Goal: Task Accomplishment & Management: Complete application form

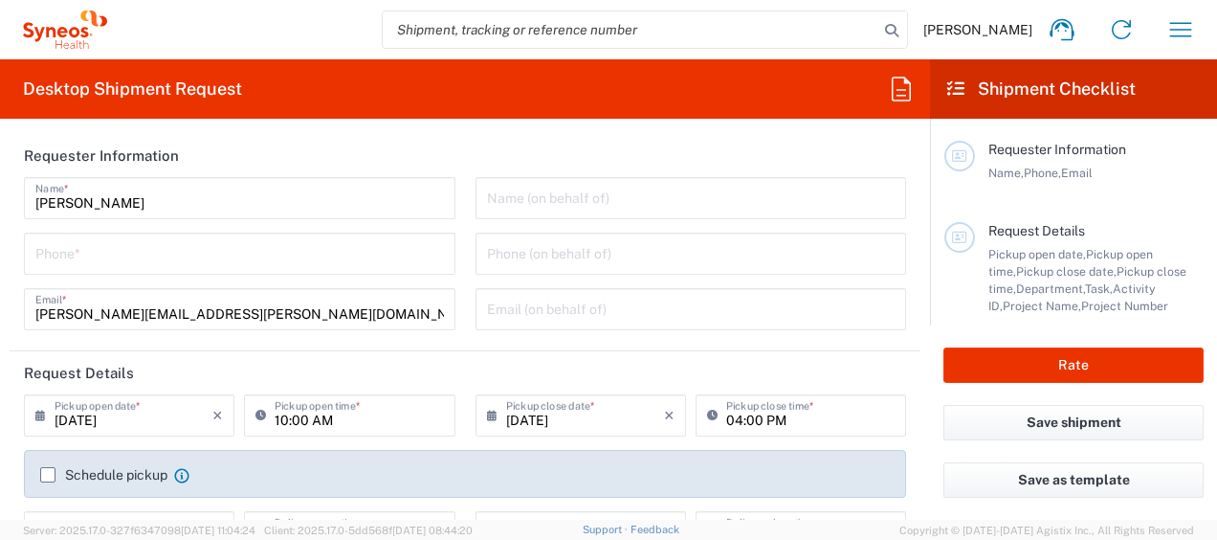
type input "[US_STATE]"
type input "3190"
type input "[GEOGRAPHIC_DATA]"
click at [308, 262] on input "tel" at bounding box center [239, 251] width 409 height 33
type input "[PERSON_NAME] Rsrch Grp ([GEOGRAPHIC_DATA]) In"
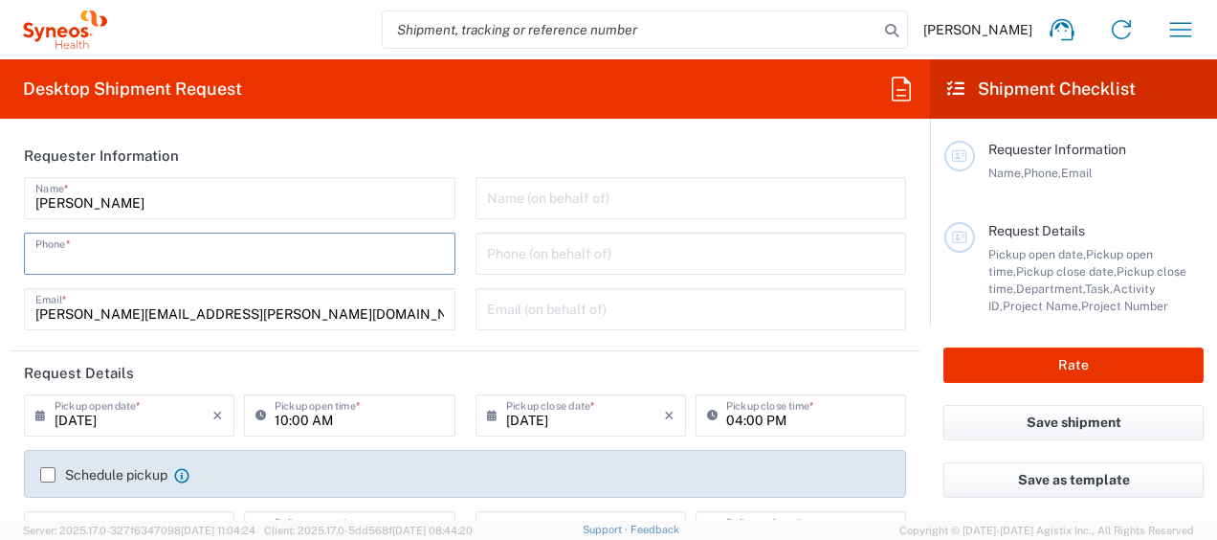
type input "3035422248"
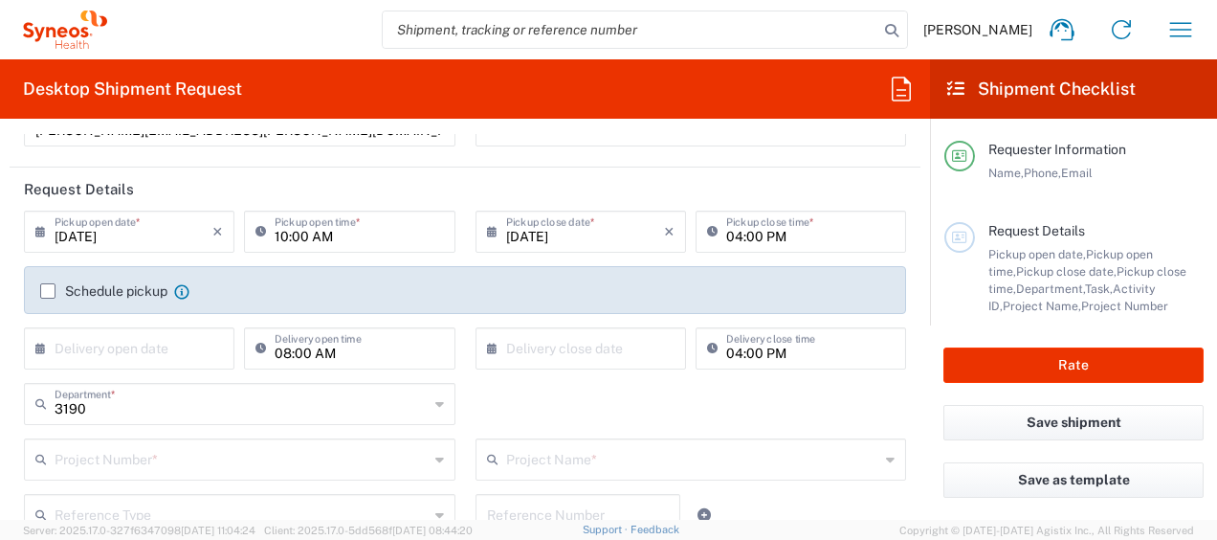
scroll to position [191, 0]
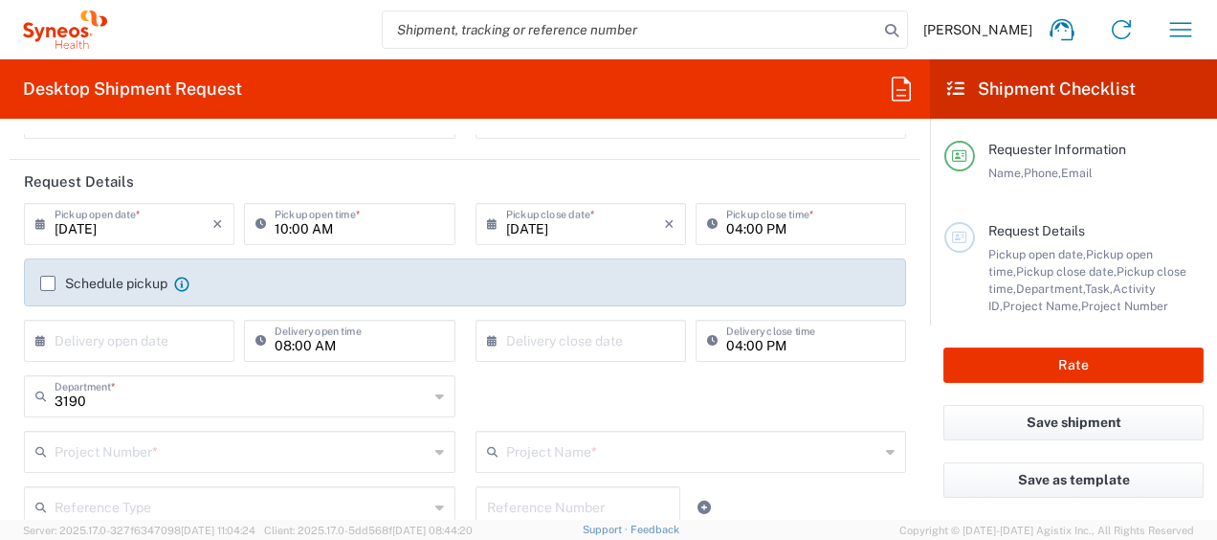
click at [285, 232] on input "10:00 AM" at bounding box center [359, 222] width 168 height 33
click at [322, 230] on input "12:00 AM" at bounding box center [359, 222] width 168 height 33
type input "12:00 PM"
click at [534, 230] on input "[DATE]" at bounding box center [585, 222] width 158 height 33
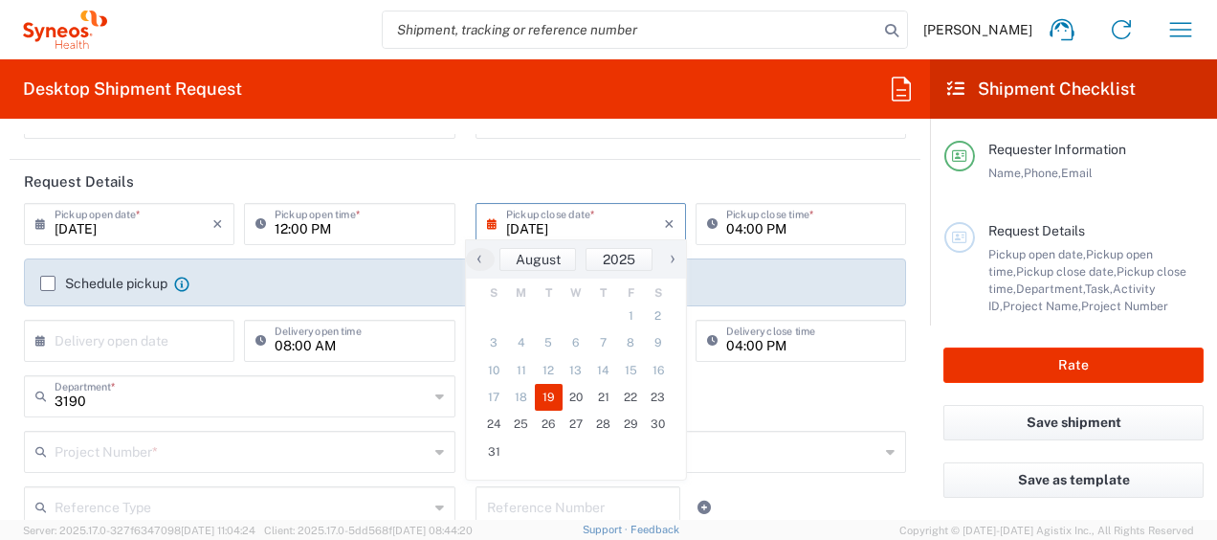
click at [535, 229] on input "[DATE]" at bounding box center [585, 222] width 158 height 33
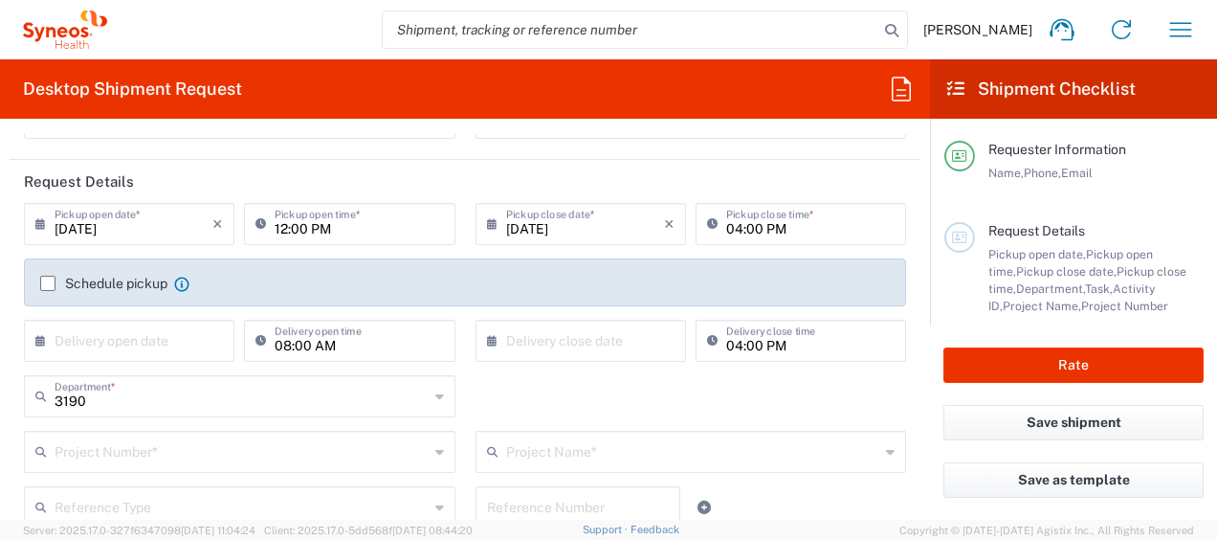
click at [573, 232] on input "[DATE]" at bounding box center [585, 222] width 158 height 33
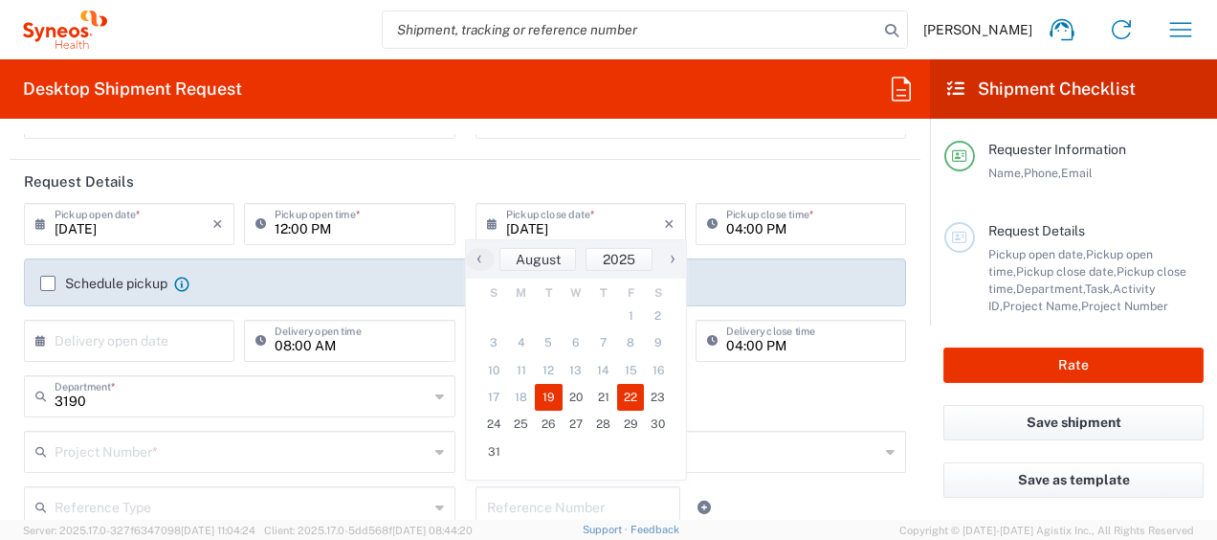
click at [627, 390] on span "22" at bounding box center [631, 397] width 28 height 27
type input "08/22/2025"
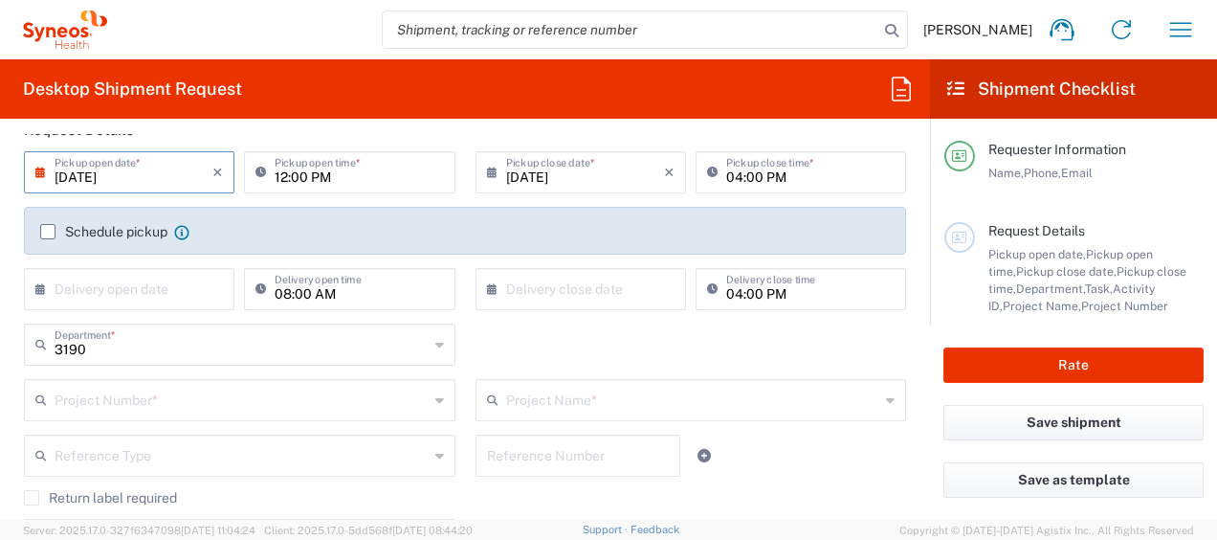
scroll to position [383, 0]
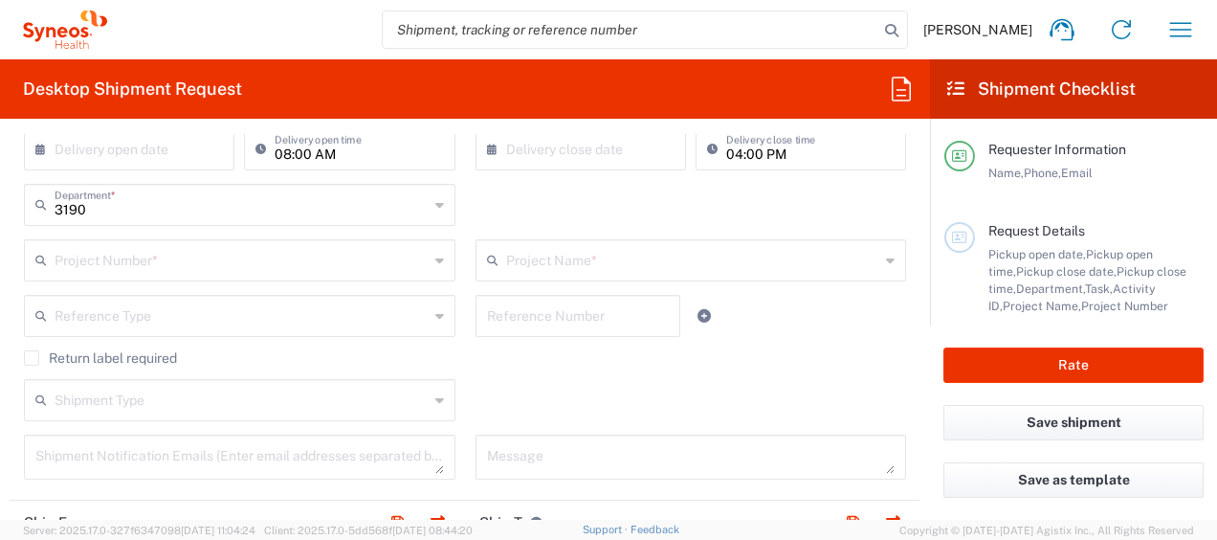
click at [203, 255] on input "text" at bounding box center [242, 258] width 374 height 33
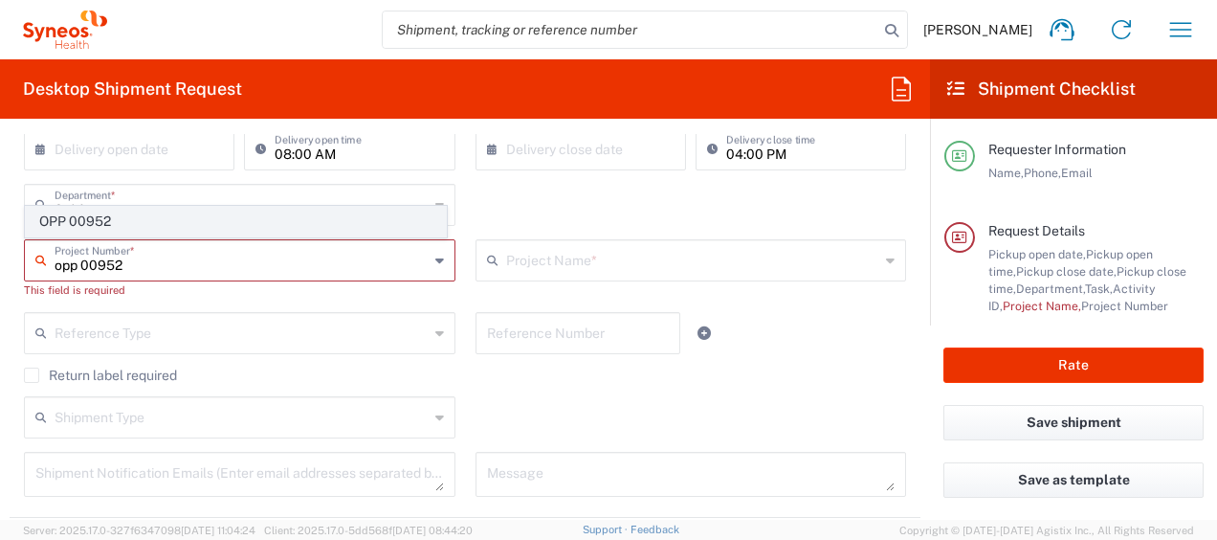
click at [149, 212] on span "OPP 00952" at bounding box center [236, 222] width 420 height 30
type input "OPP 00952"
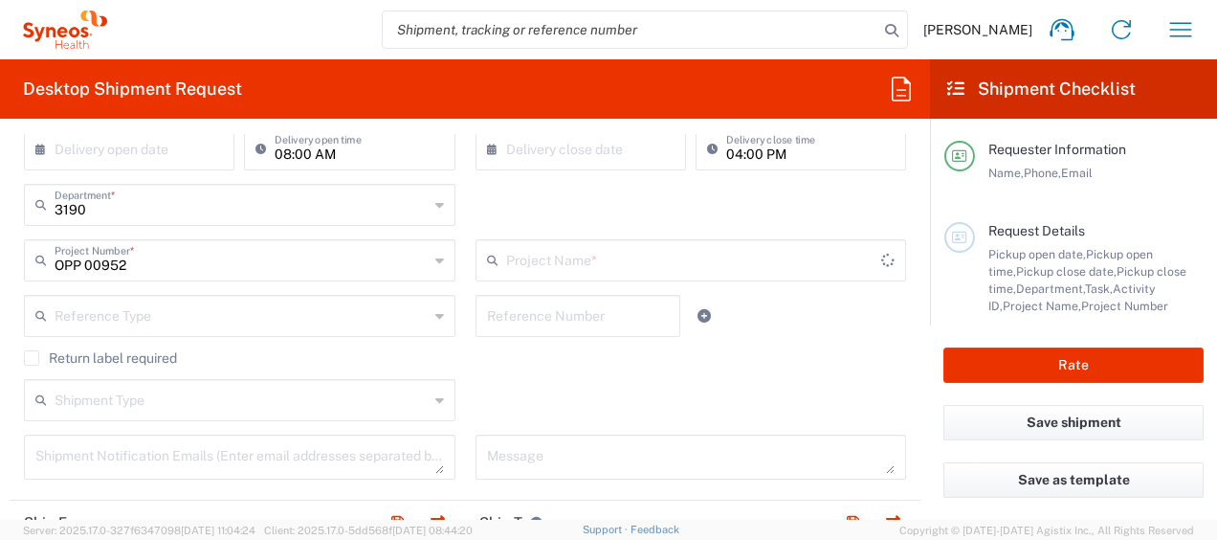
type input "802-WWC-006"
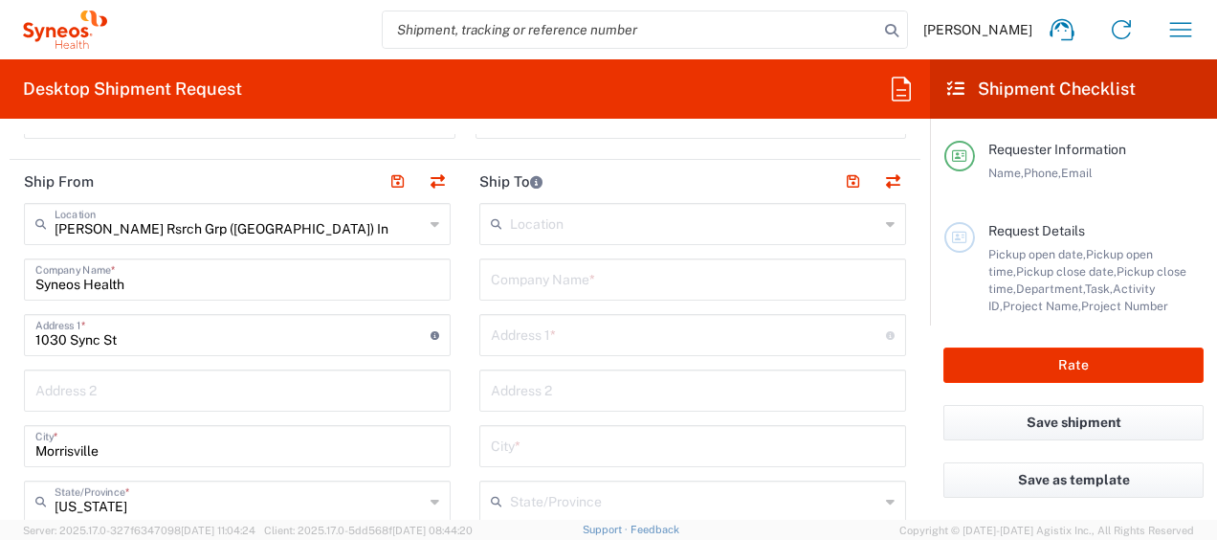
scroll to position [765, 0]
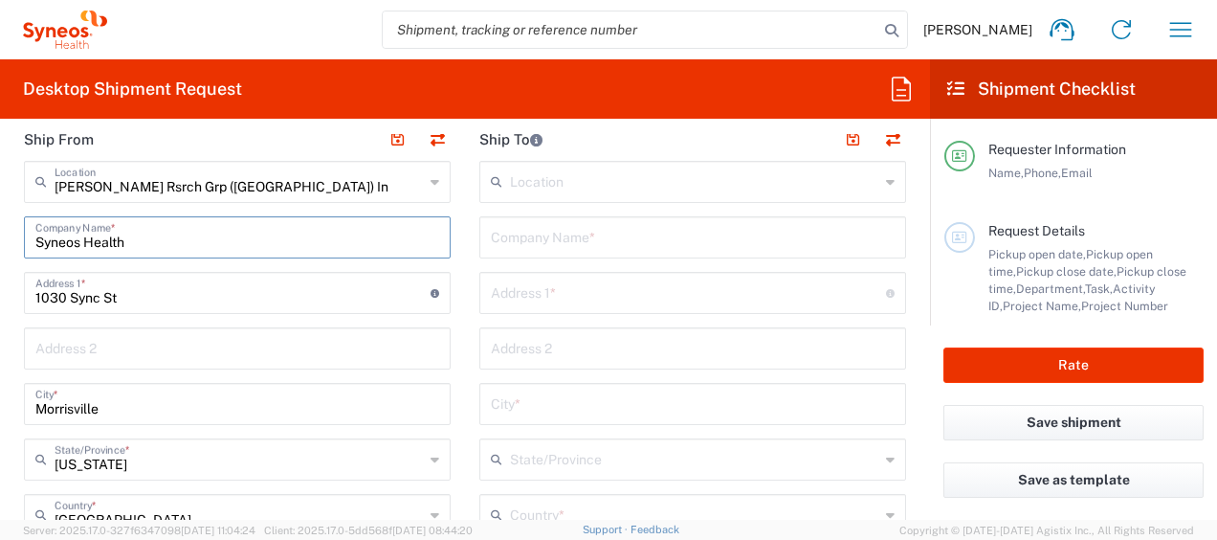
drag, startPoint x: 173, startPoint y: 239, endPoint x: 0, endPoint y: 193, distance: 179.2
click at [0, 229] on html "Davelle Madden Home Shipment estimator Shipment tracking Desktop shipment reque…" at bounding box center [608, 270] width 1217 height 540
type input "i"
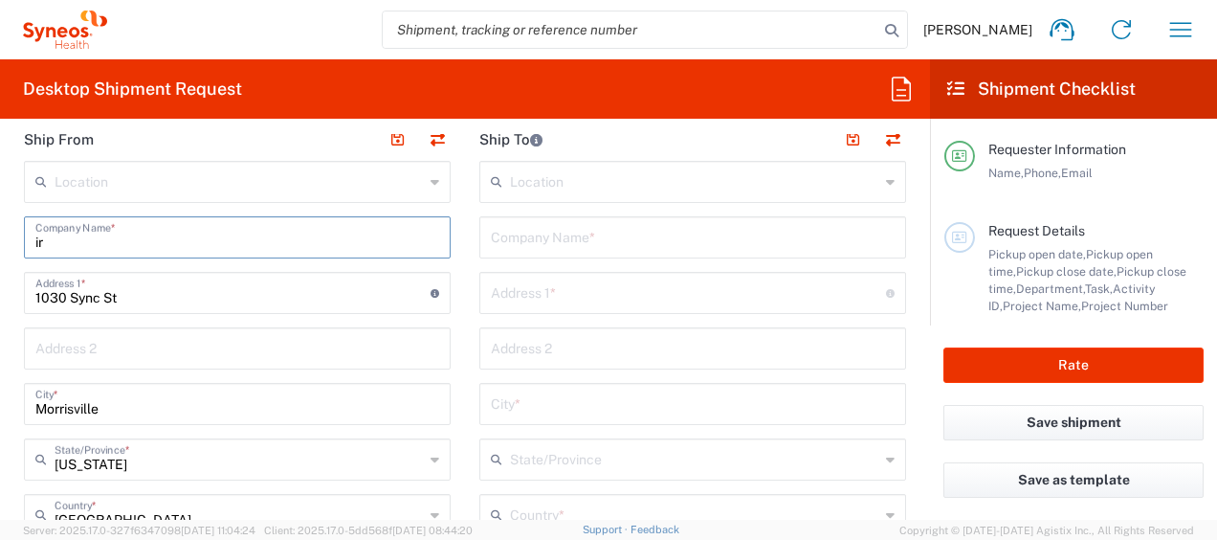
type input "irg"
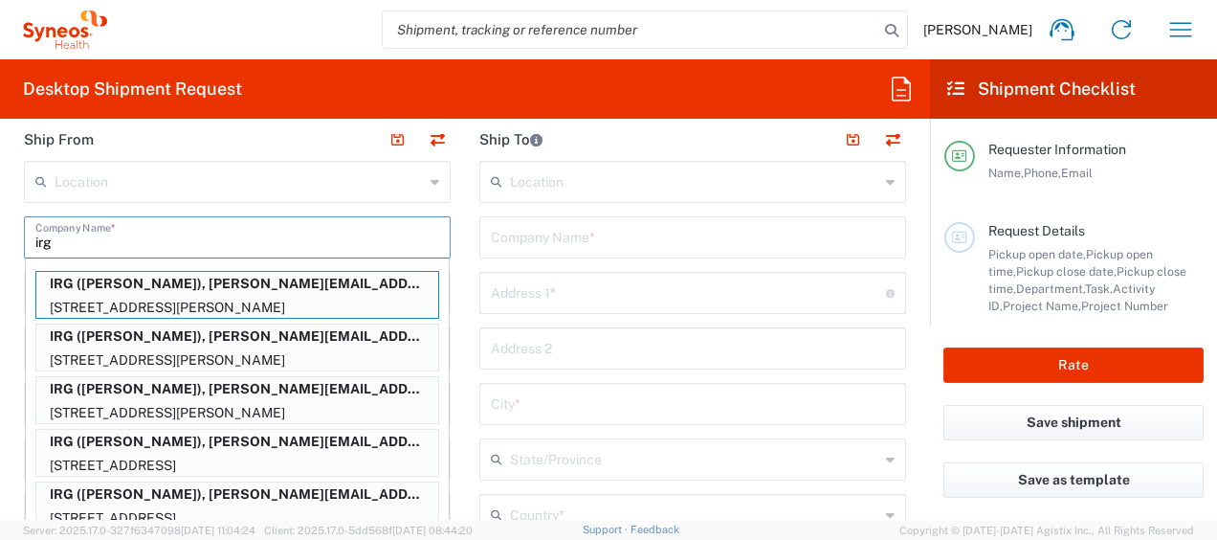
drag, startPoint x: 103, startPoint y: 241, endPoint x: -4, endPoint y: 235, distance: 107.3
click at [0, 235] on html "Davelle Madden Home Shipment estimator Shipment tracking Desktop shipment reque…" at bounding box center [608, 270] width 1217 height 540
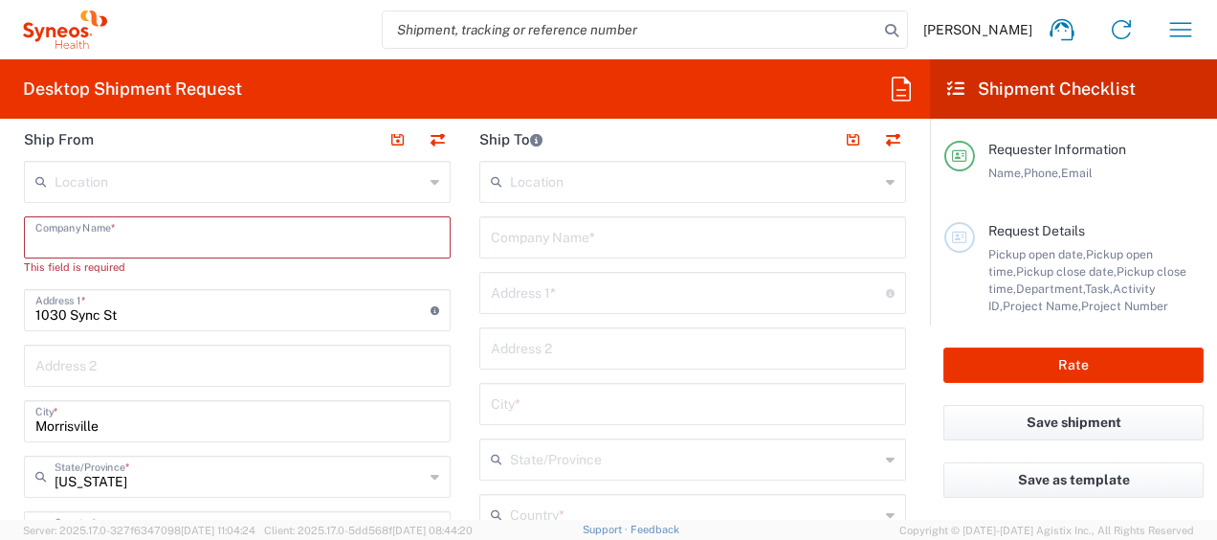
click at [255, 266] on div "This field is required" at bounding box center [237, 266] width 427 height 17
click at [195, 232] on input "text" at bounding box center [237, 235] width 404 height 33
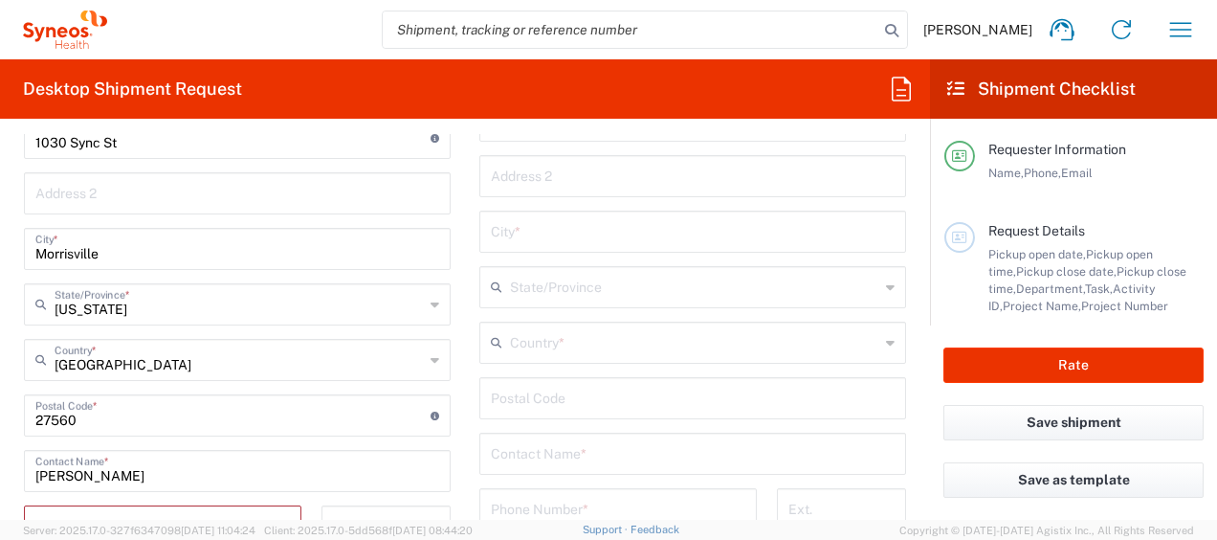
scroll to position [957, 0]
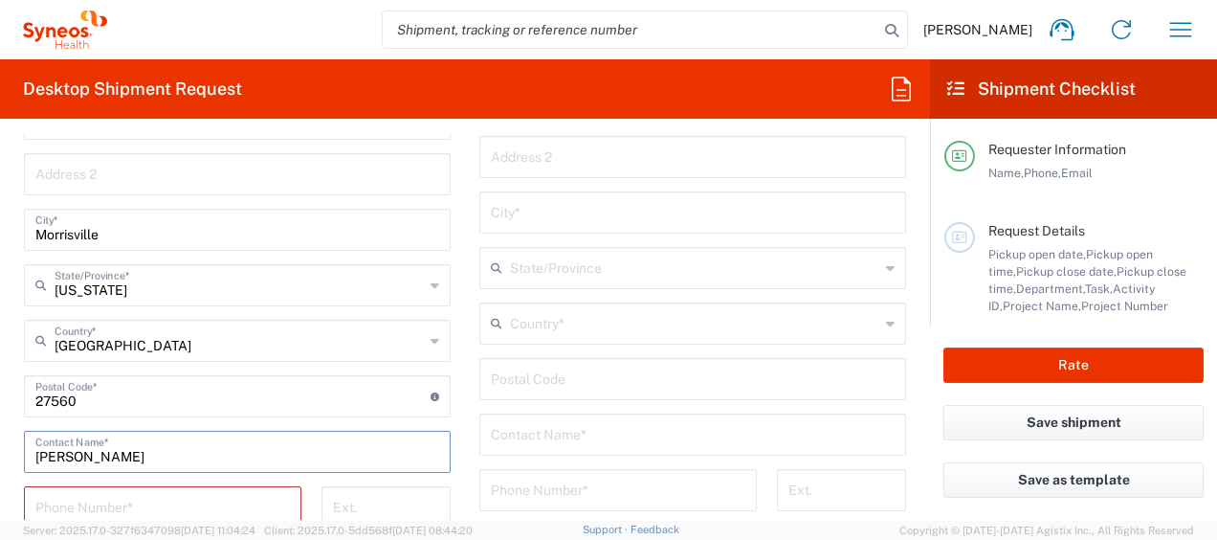
drag, startPoint x: 172, startPoint y: 450, endPoint x: -4, endPoint y: 431, distance: 177.1
click at [0, 431] on html "Davelle Madden Home Shipment estimator Shipment tracking Desktop shipment reque…" at bounding box center [608, 270] width 1217 height 540
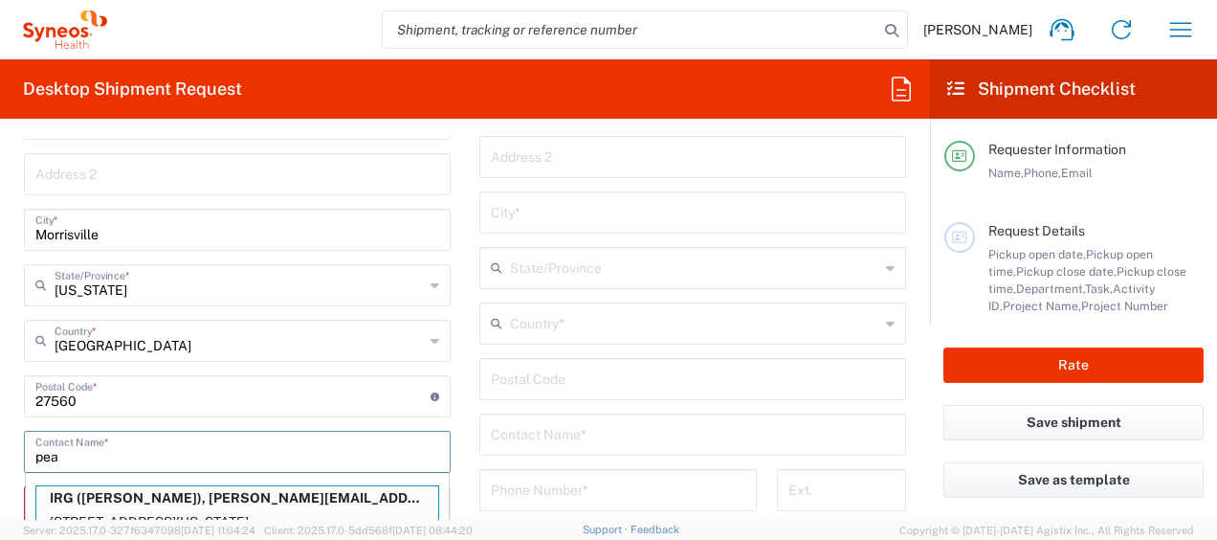
scroll to position [968, 0]
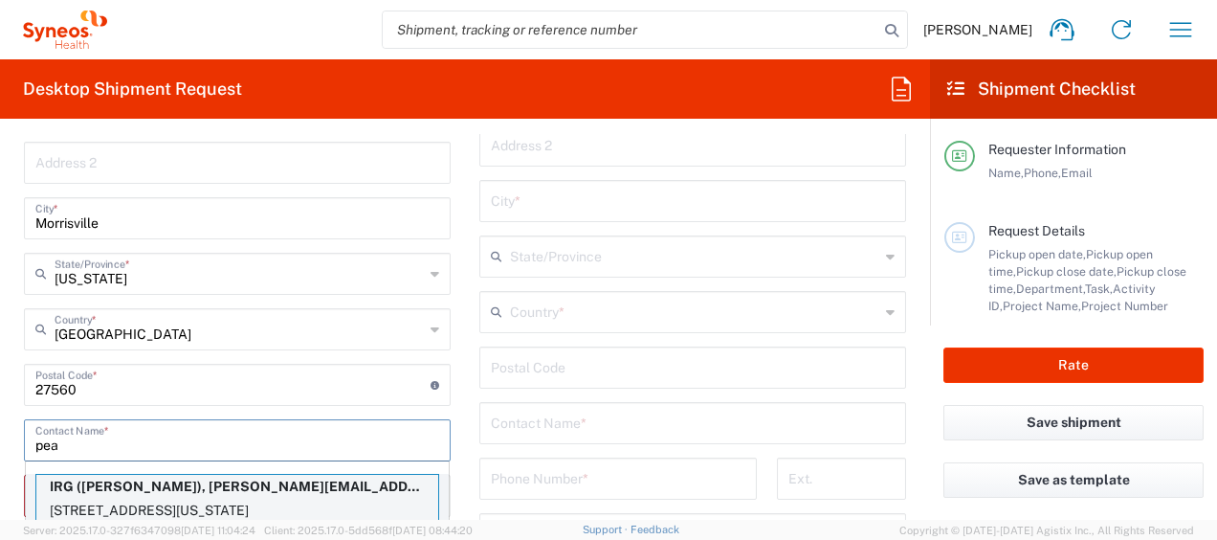
type input "pea"
click at [344, 502] on p "305 East 72nd St, APT 13DE, NEW YORK, NY, 10021, US" at bounding box center [237, 511] width 402 height 24
type input "IRG"
type input "305 East 72nd St"
type input "APT 13DE"
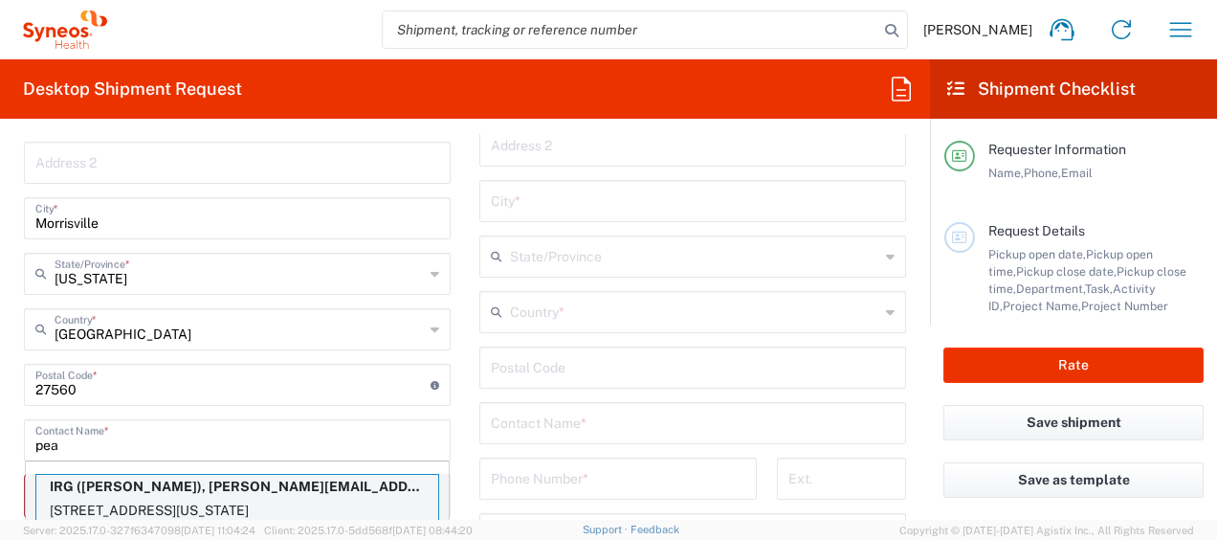
type input "NEW YORK"
type input "New York"
type input "10021"
type input "PEARLY MATEJEVICH"
type input "9174499194"
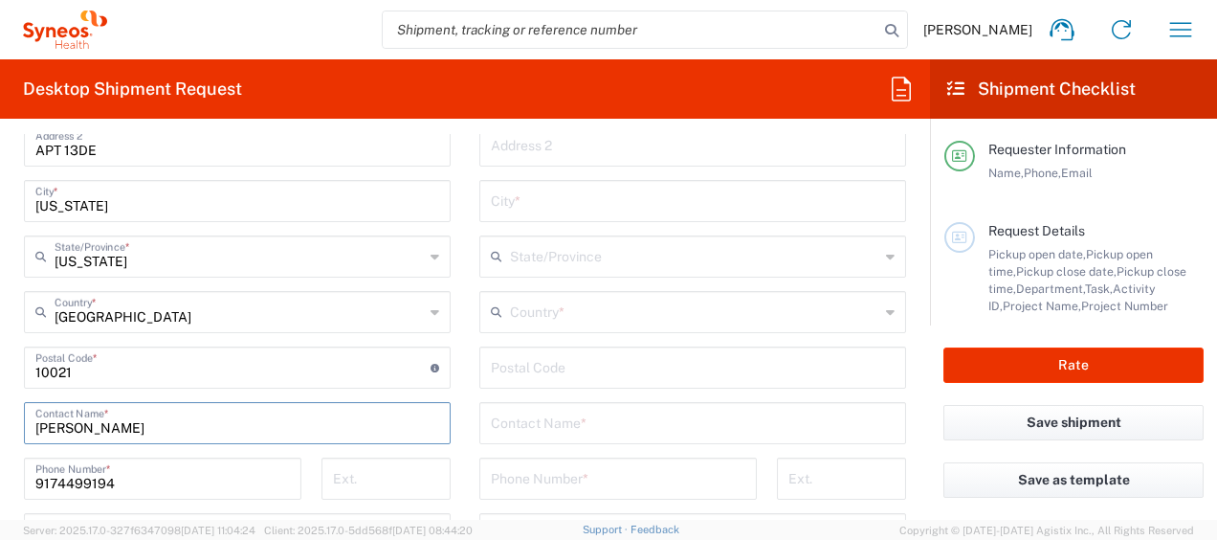
scroll to position [951, 0]
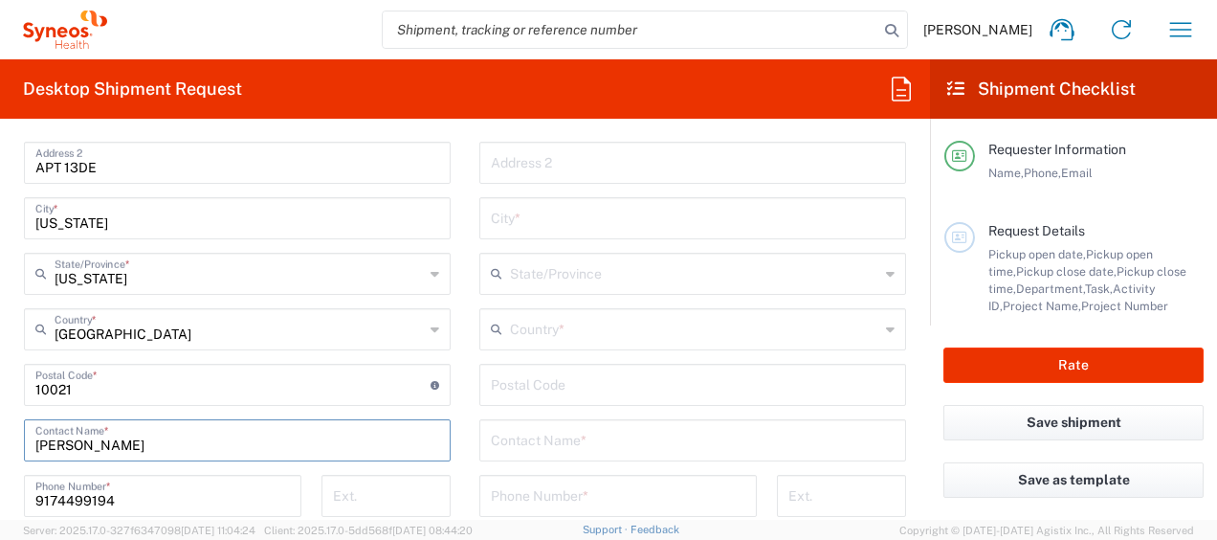
click at [444, 308] on main "Location Addison Whitney LLC-Morrisvile NC US Barcelona-Syneos Health BioSector…" at bounding box center [237, 377] width 455 height 804
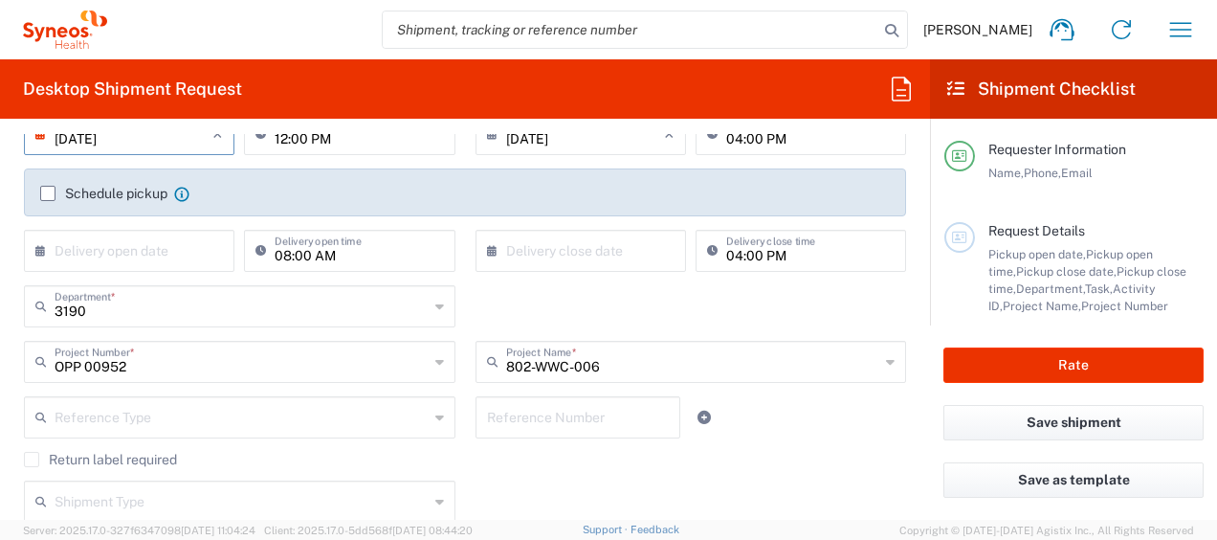
scroll to position [0, 0]
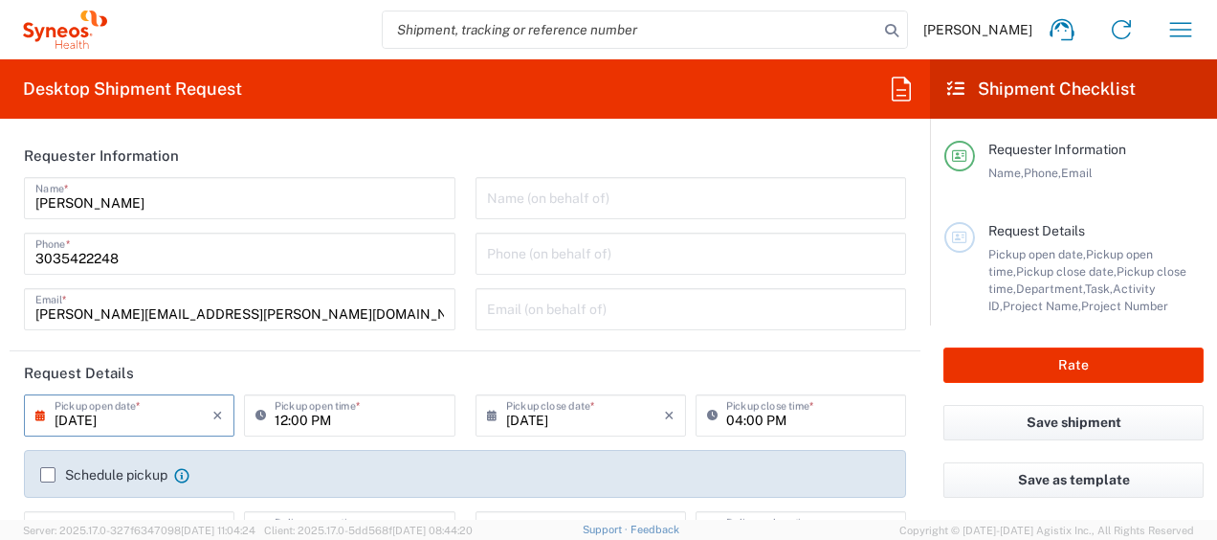
click at [130, 426] on input "08/22/2025" at bounding box center [134, 413] width 158 height 33
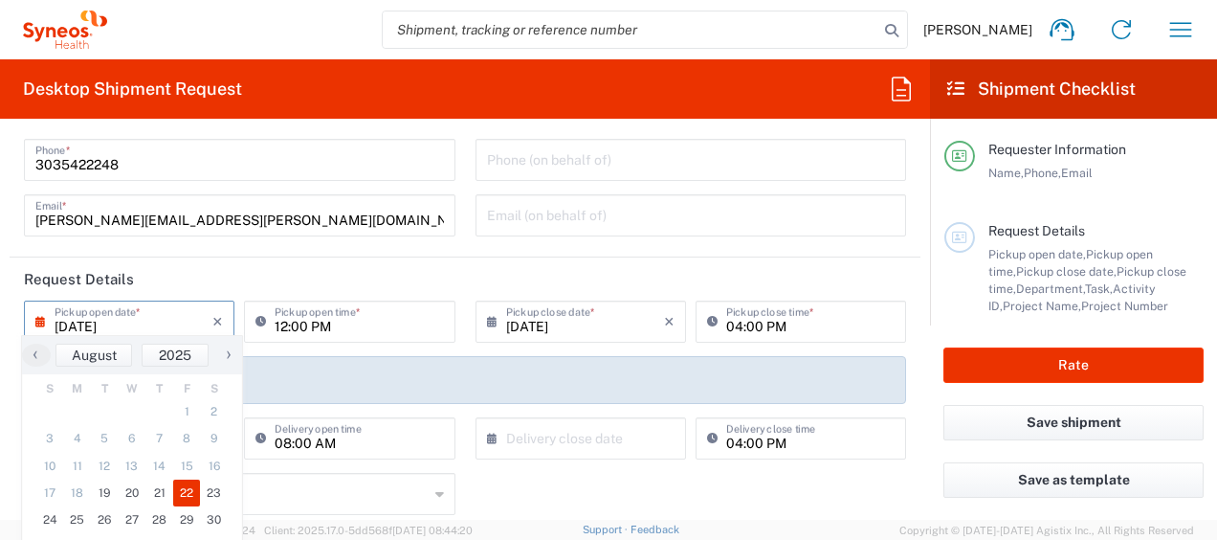
scroll to position [96, 0]
click at [103, 486] on span "19" at bounding box center [105, 492] width 28 height 27
type input "08/19/2025"
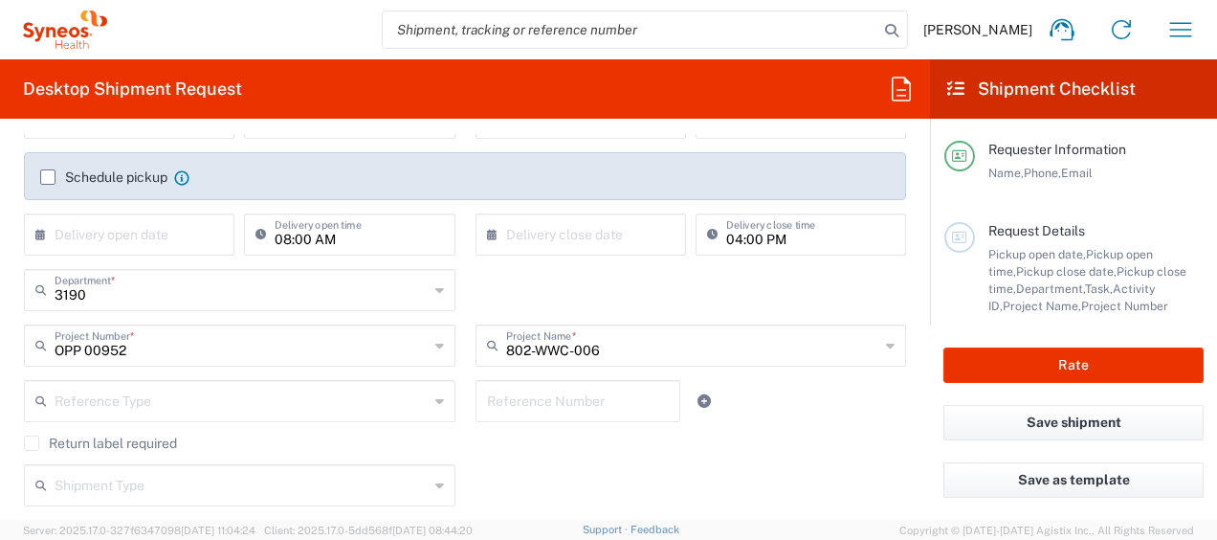
scroll to position [383, 0]
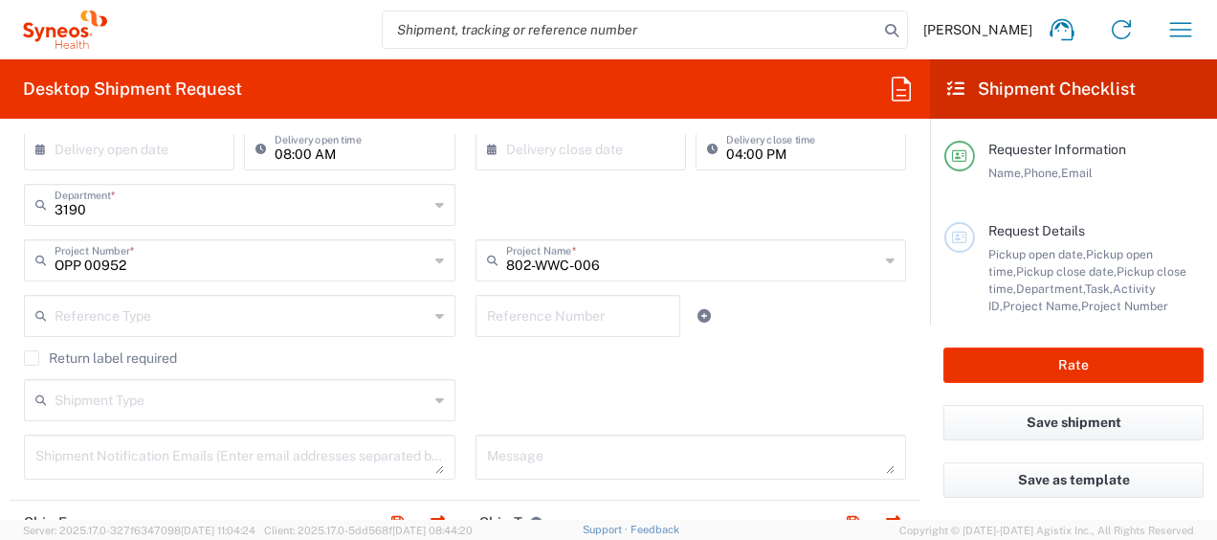
click at [505, 390] on div "Shipment Type Batch Regular" at bounding box center [465, 406] width 902 height 55
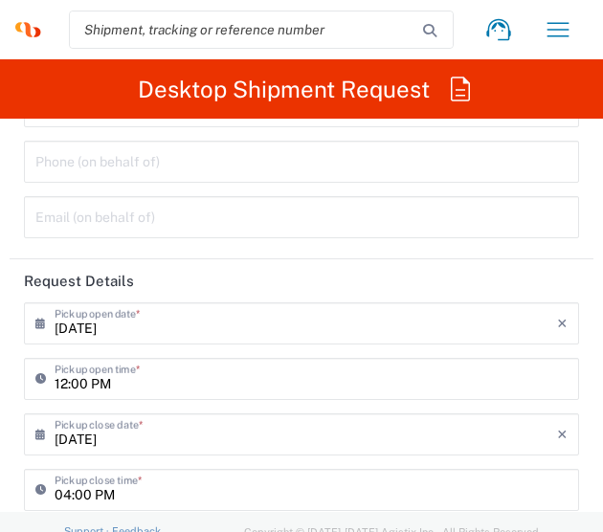
scroll to position [287, 0]
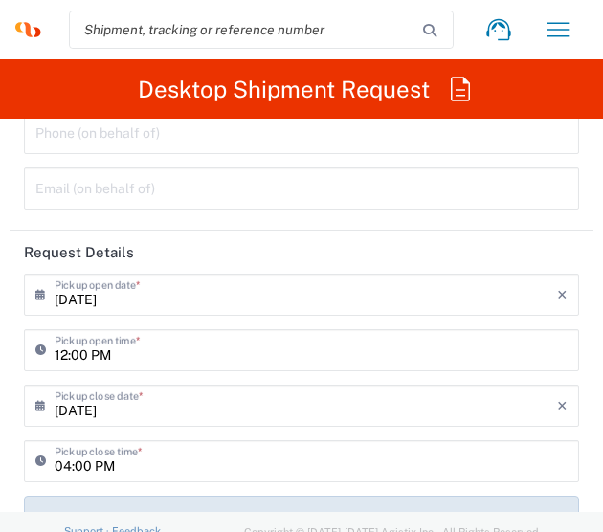
click at [373, 160] on div "Name (on behalf of) Phone (on behalf of) Email (on behalf of)" at bounding box center [301, 139] width 575 height 166
click at [364, 207] on div "Email (on behalf of)" at bounding box center [301, 188] width 555 height 42
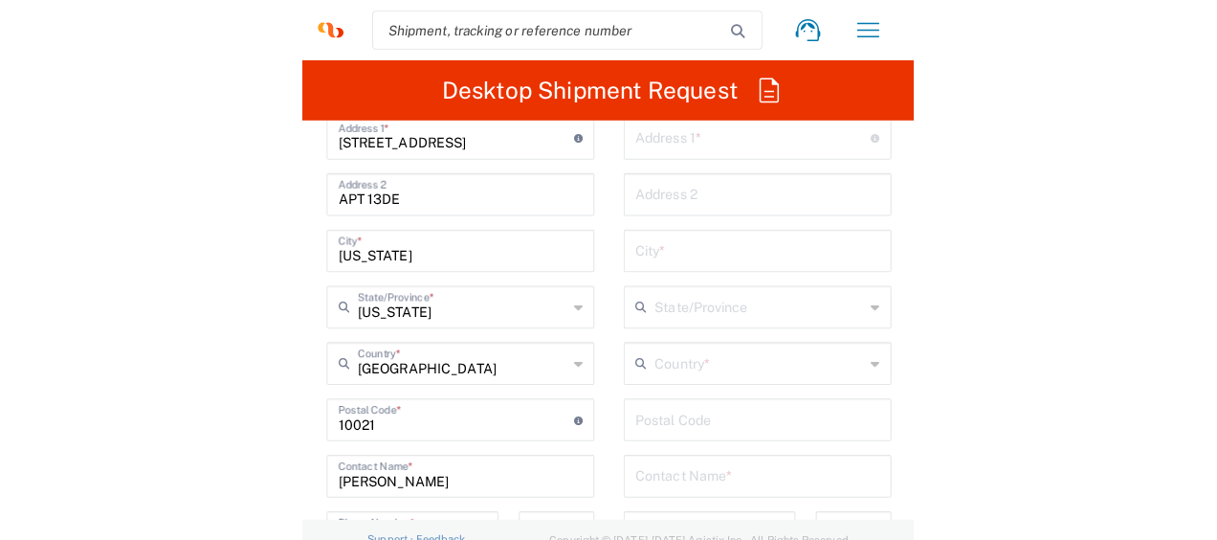
scroll to position [1627, 0]
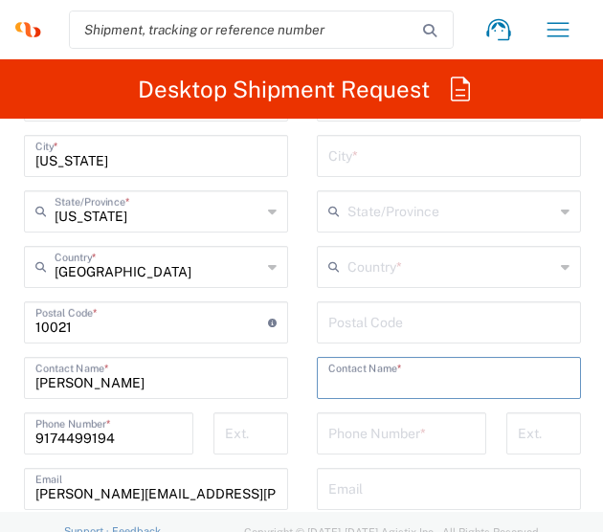
click at [418, 386] on input "text" at bounding box center [448, 376] width 241 height 33
type input "katri"
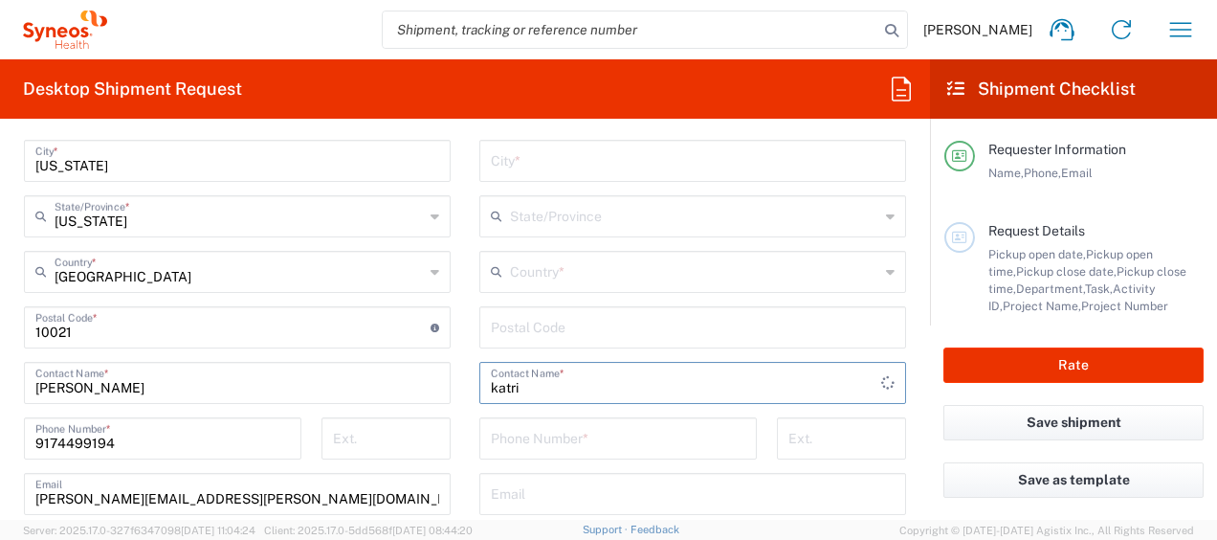
scroll to position [1148, 0]
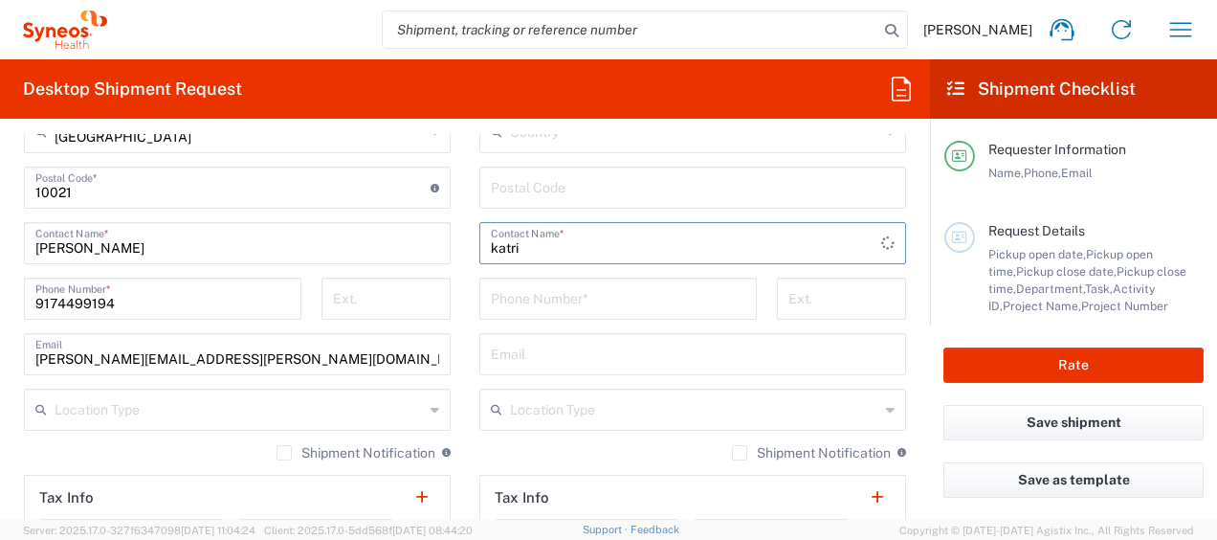
drag, startPoint x: 551, startPoint y: 237, endPoint x: 242, endPoint y: 245, distance: 309.2
click at [243, 245] on div "Ship From Location Addison Whitney LLC-Morrisvile NC US Barcelona-Syneos Health…" at bounding box center [465, 162] width 911 height 854
type input "k"
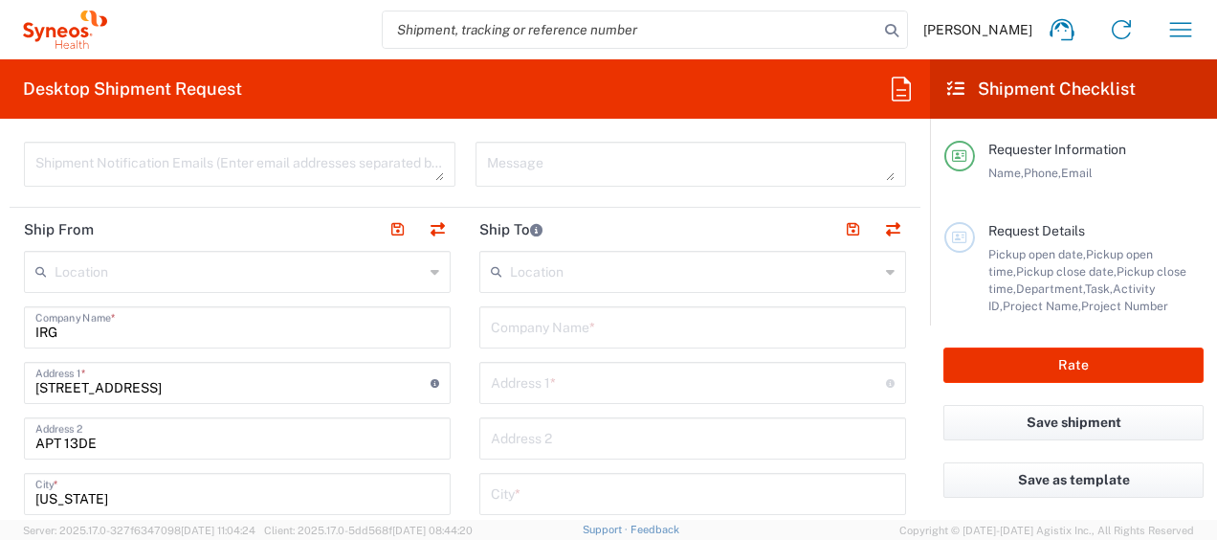
scroll to position [670, 0]
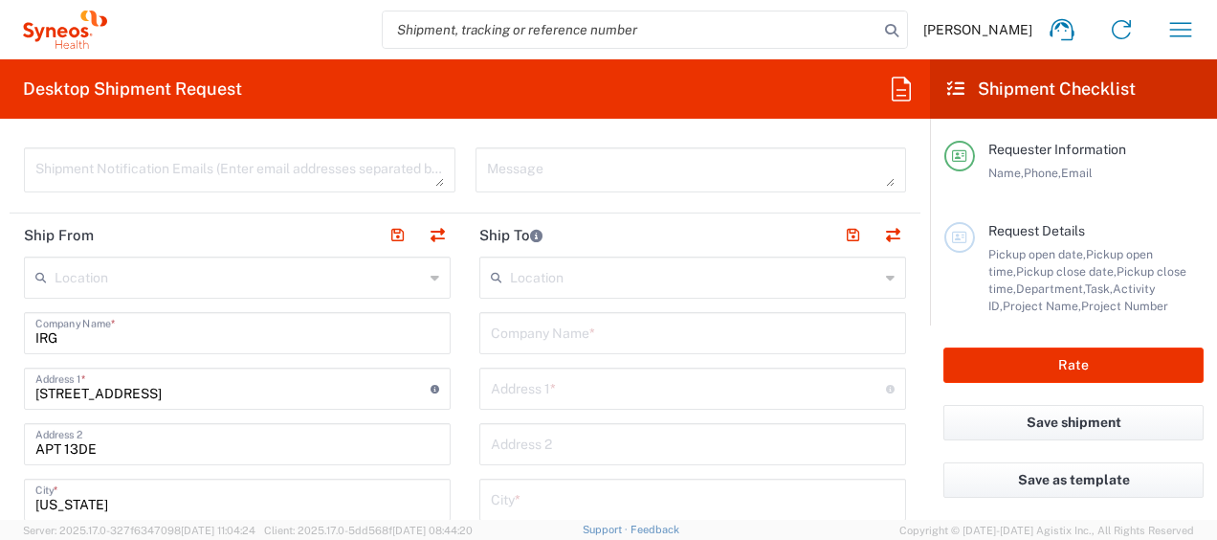
click at [641, 334] on input "text" at bounding box center [693, 331] width 404 height 33
type input "k"
type input "c"
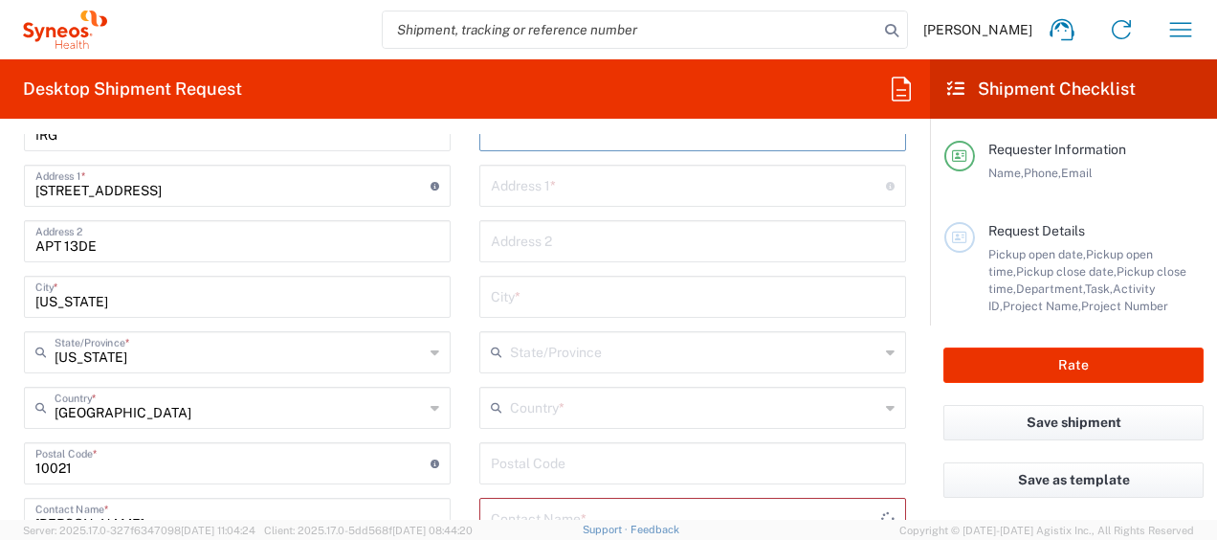
scroll to position [1053, 0]
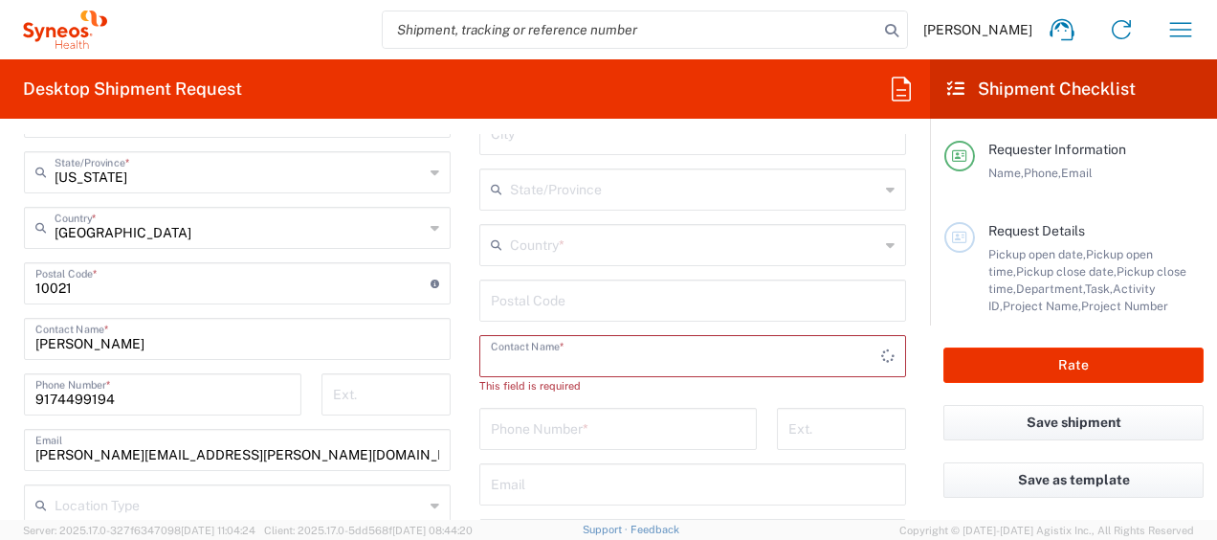
click at [637, 345] on input "text" at bounding box center [686, 354] width 390 height 33
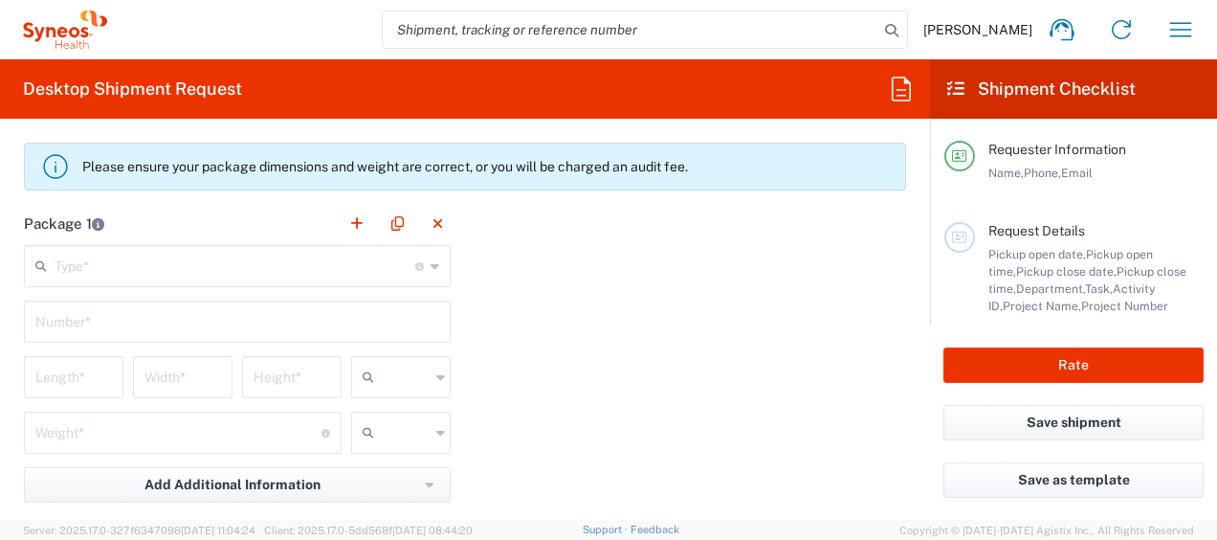
scroll to position [1627, 0]
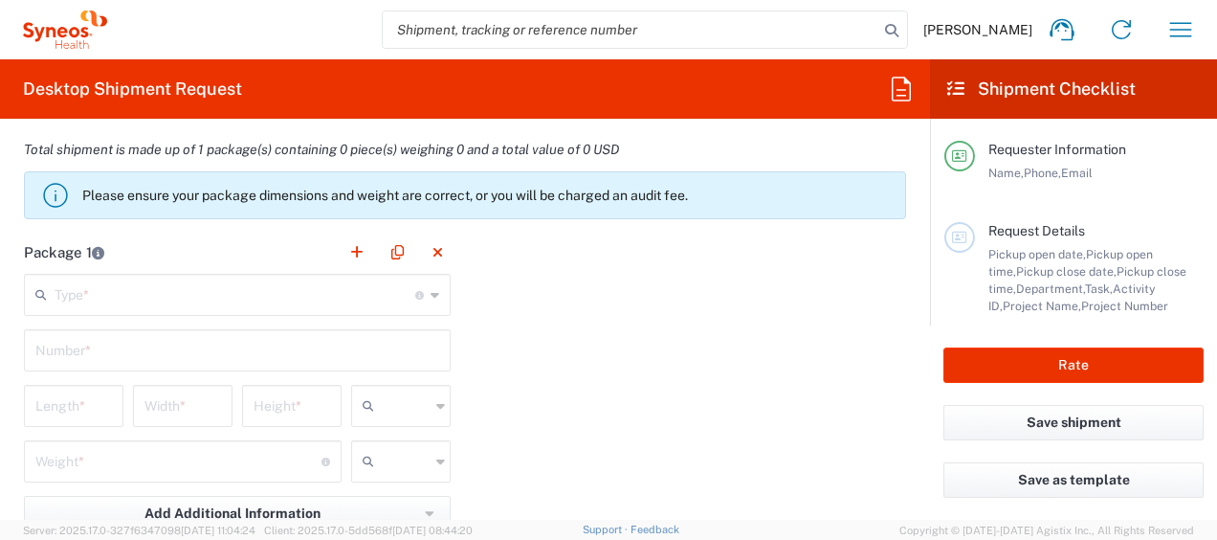
type input "katrina"
click at [240, 300] on input "text" at bounding box center [235, 293] width 361 height 33
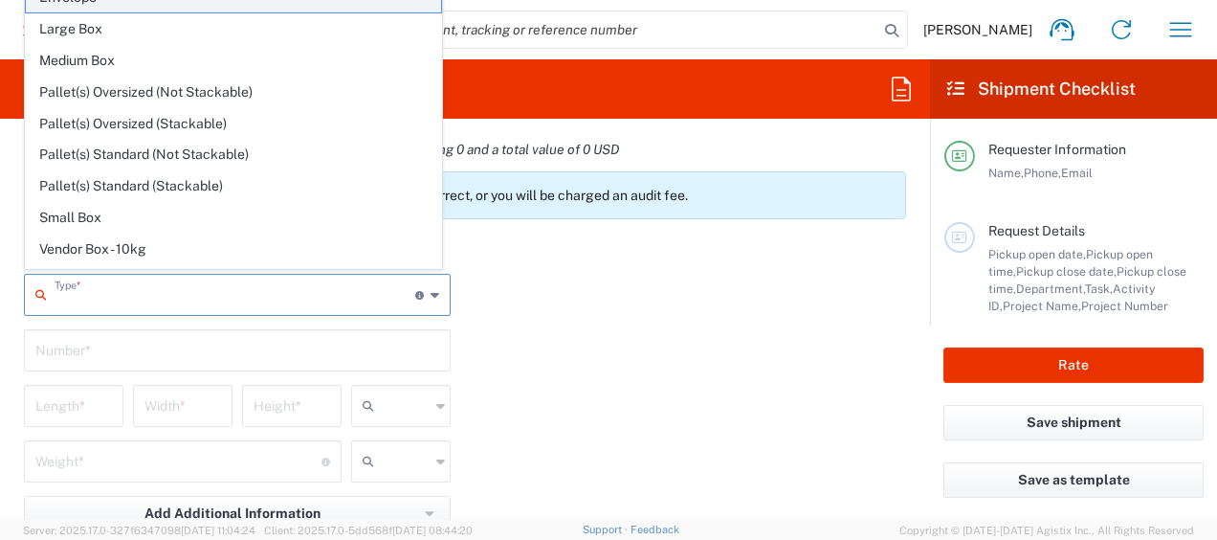
type input "Envelope"
type input "1"
type input "9.5"
type input "12.5"
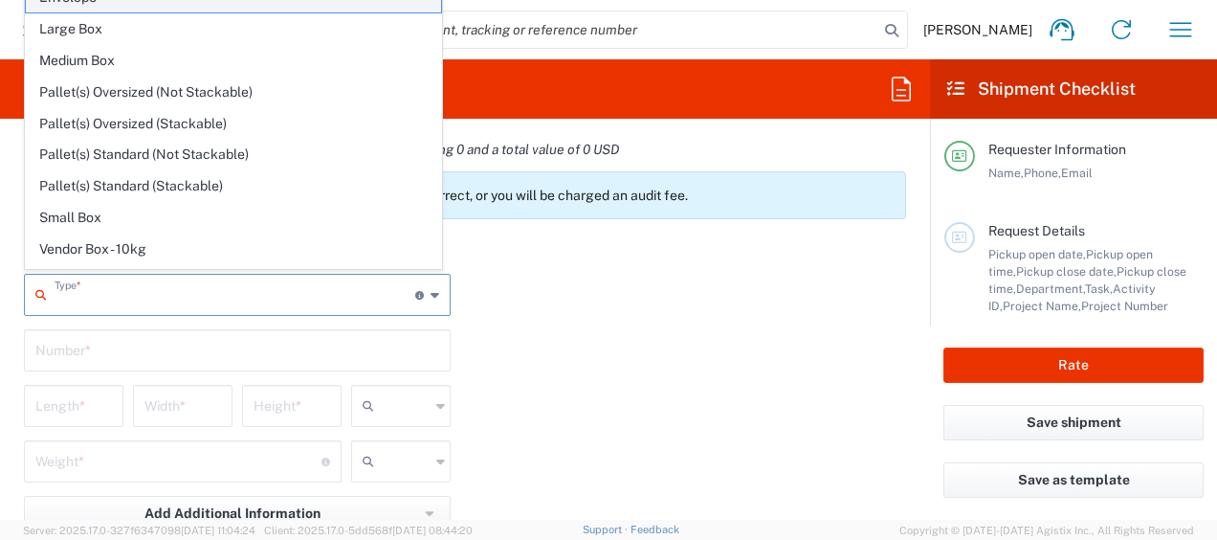
type input "0.25"
type input "in"
type input "0.45"
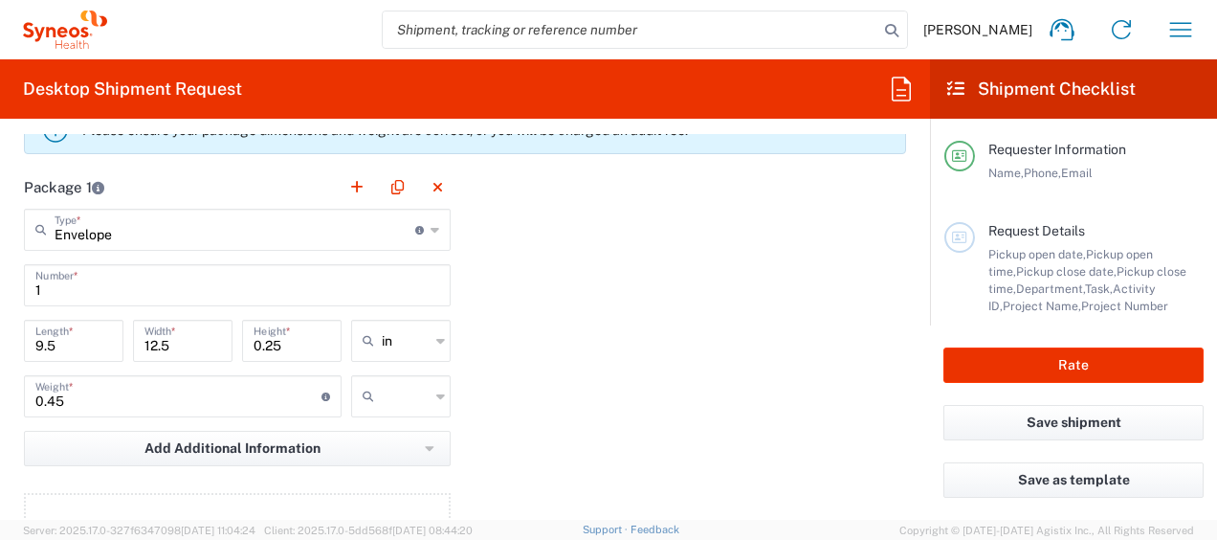
scroll to position [1722, 0]
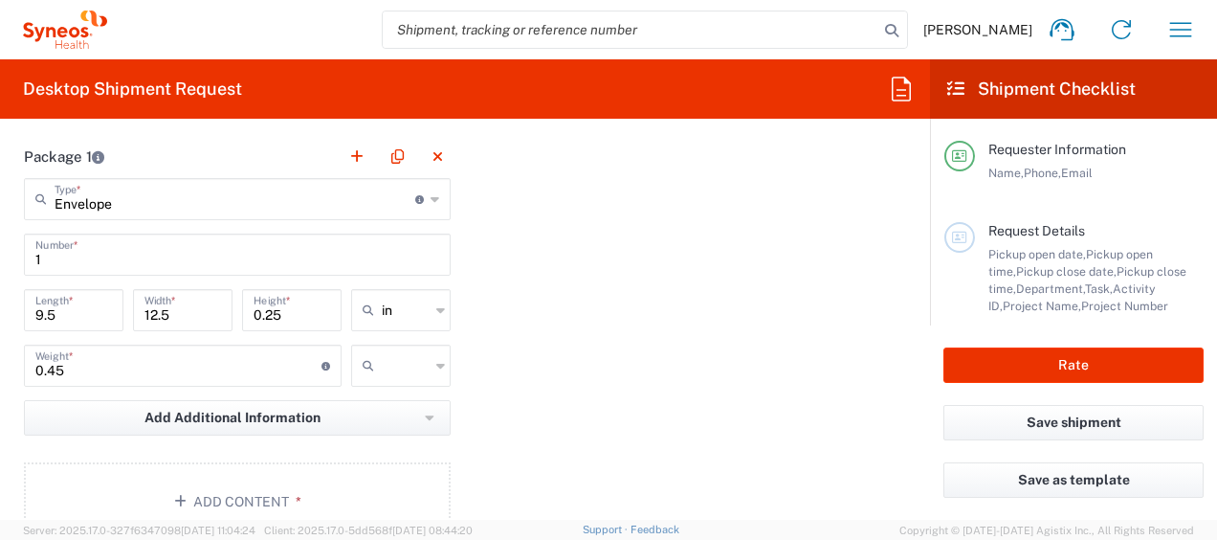
click at [363, 361] on icon at bounding box center [372, 365] width 19 height 31
click at [435, 421] on span "lbs" at bounding box center [394, 435] width 94 height 30
type input "lbs"
click at [699, 401] on div "Package 1 Envelope Type * Material used to package goods Envelope Large Box Med…" at bounding box center [465, 345] width 911 height 420
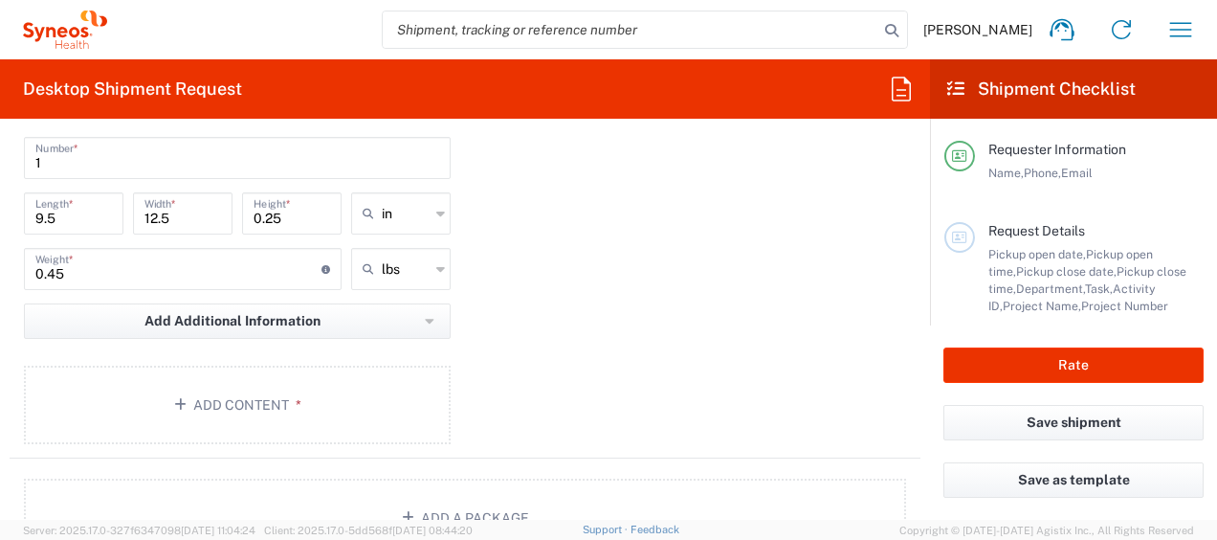
scroll to position [1914, 0]
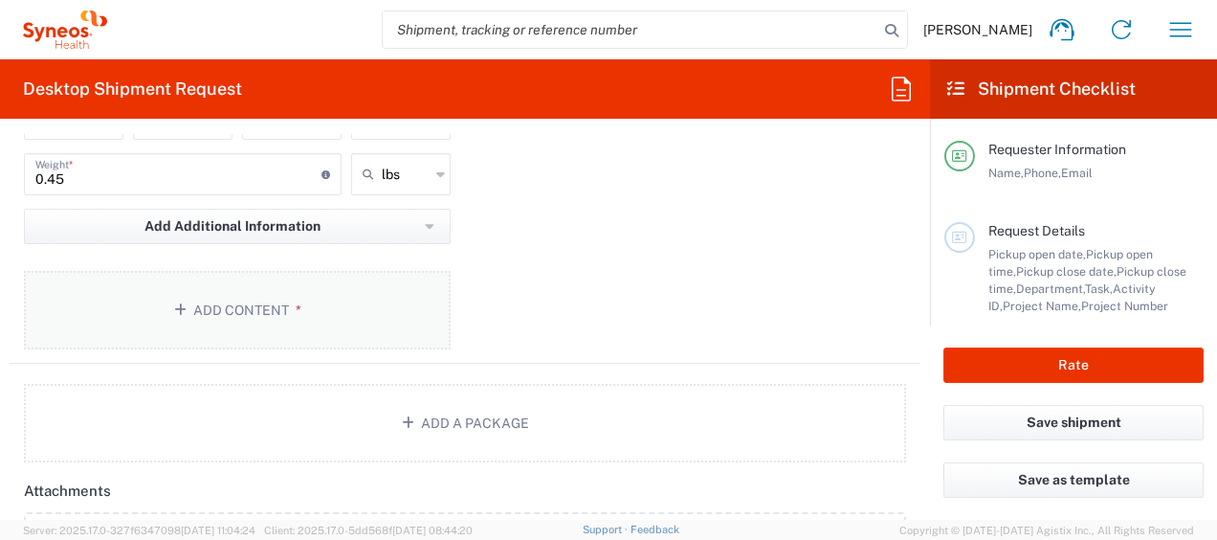
click at [413, 314] on button "Add Content *" at bounding box center [237, 310] width 427 height 78
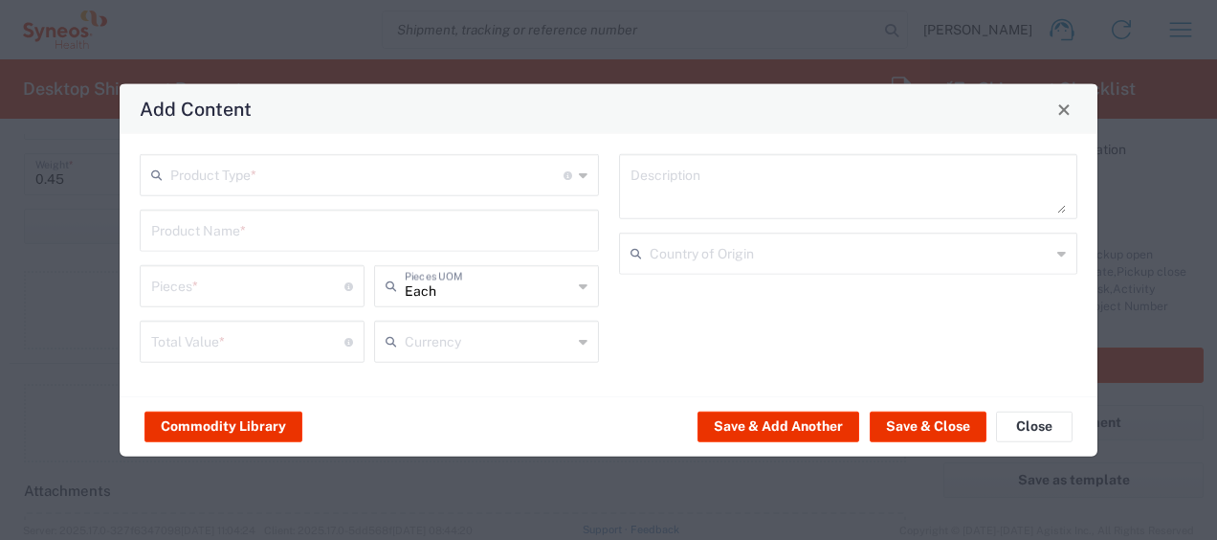
click at [301, 179] on input "text" at bounding box center [366, 173] width 393 height 33
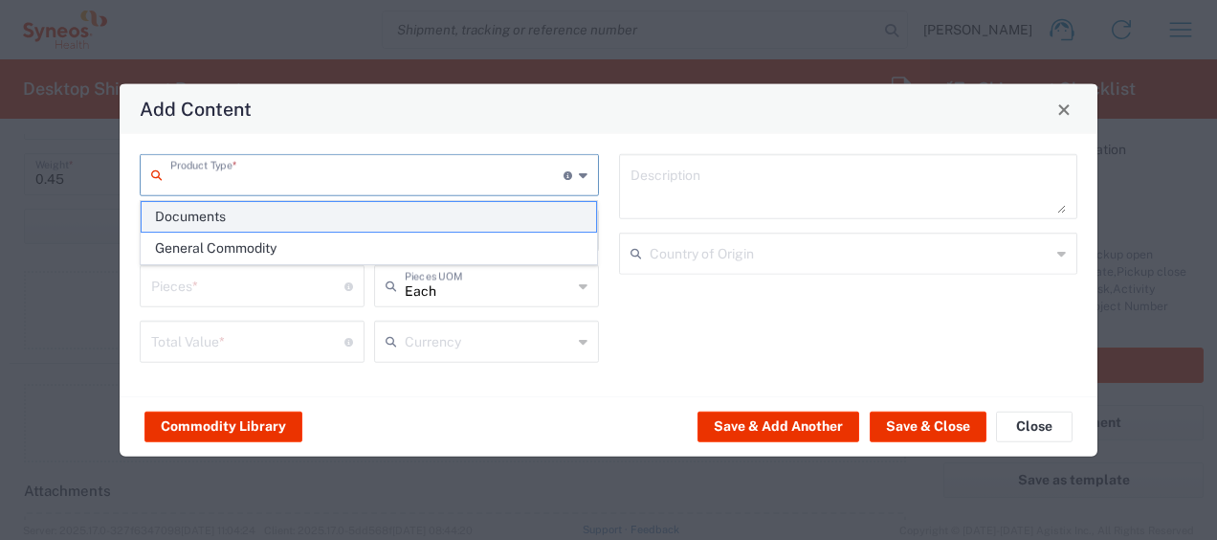
click at [295, 214] on span "Documents" at bounding box center [369, 217] width 455 height 30
type input "Documents"
type input "1"
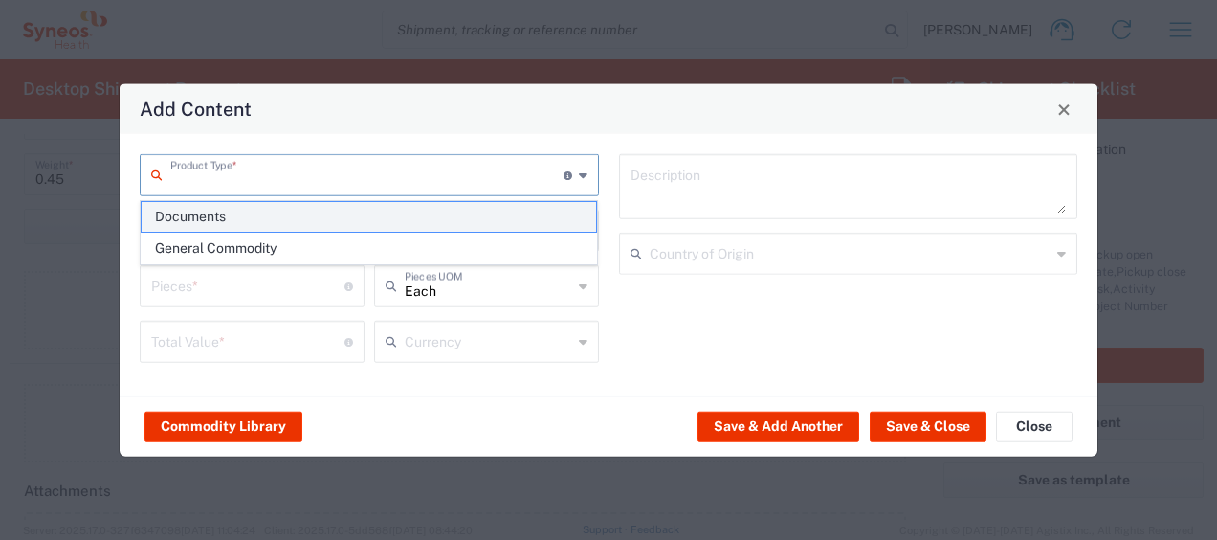
type textarea "Documents"
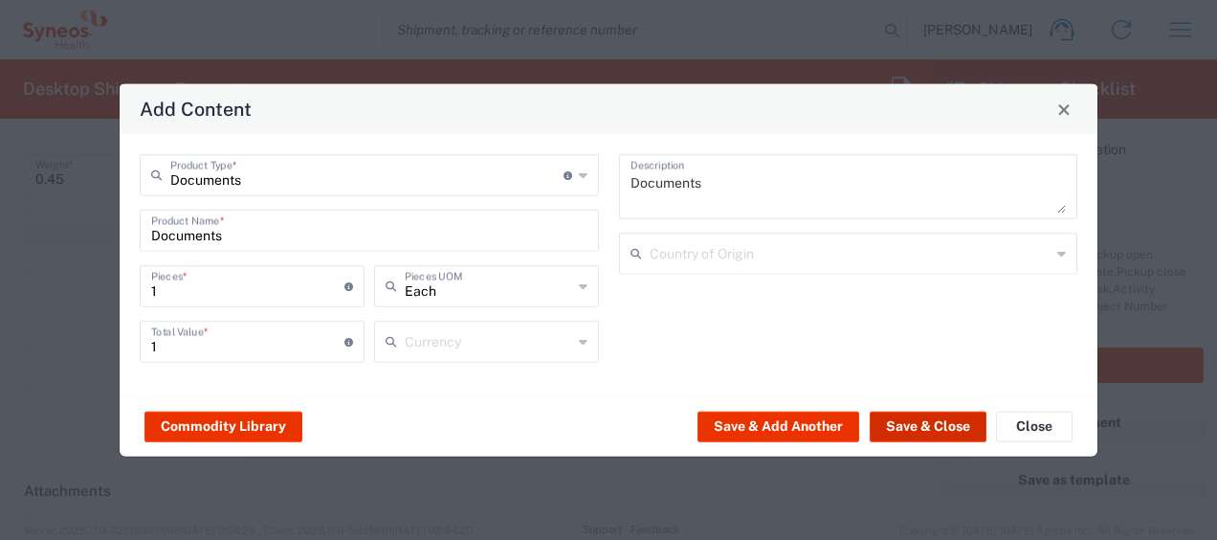
click at [908, 430] on button "Save & Close" at bounding box center [928, 425] width 117 height 31
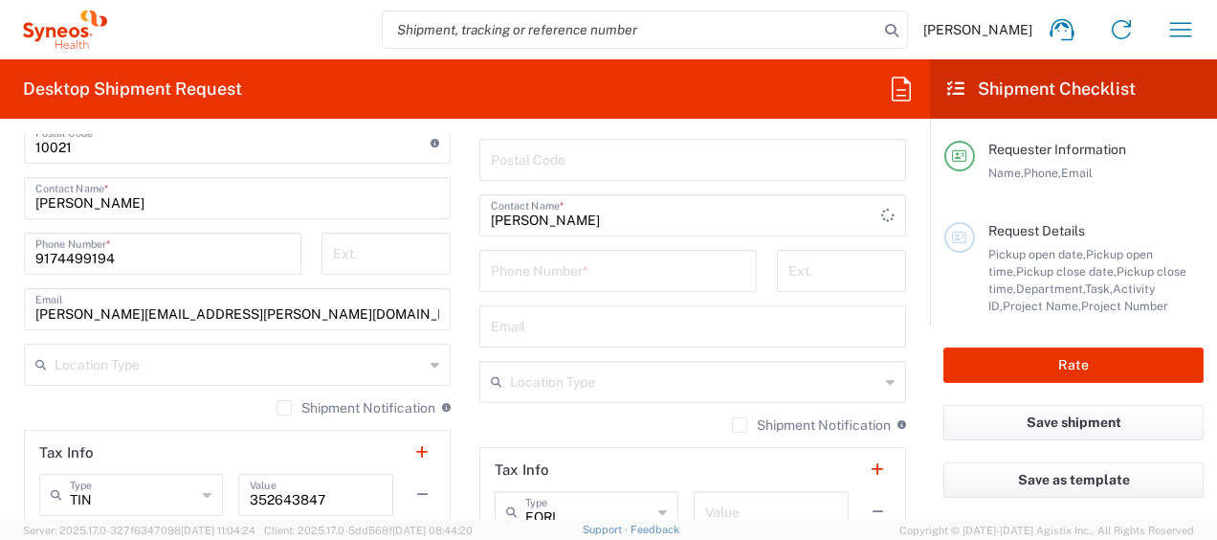
scroll to position [1340, 0]
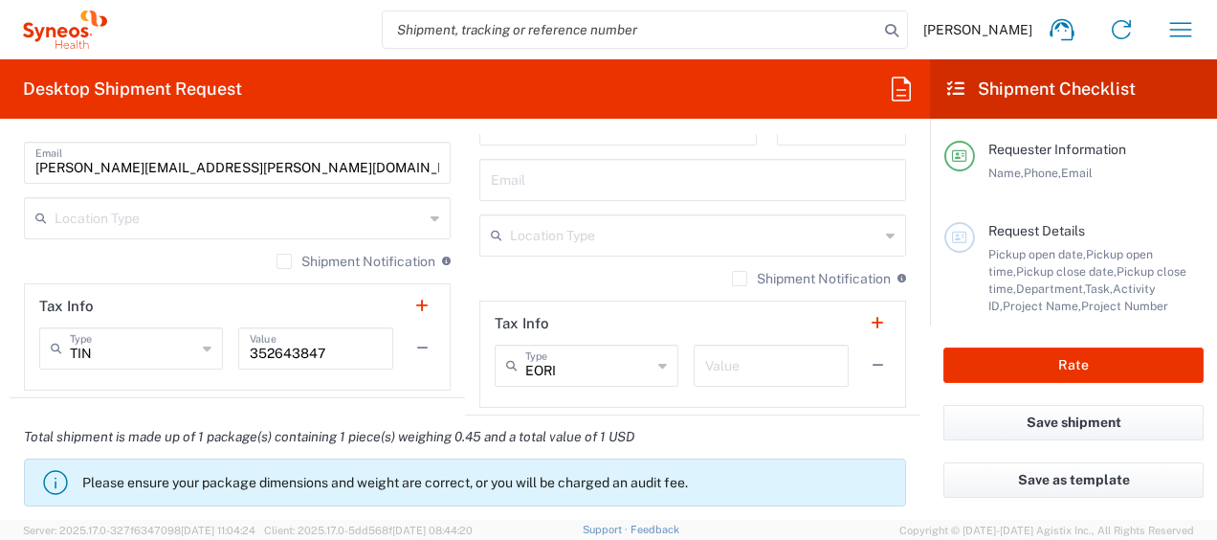
click at [913, 174] on form "Requester Information Davelle Madden Name * 3035422248 Phone * davelle.madden@i…" at bounding box center [465, 327] width 930 height 386
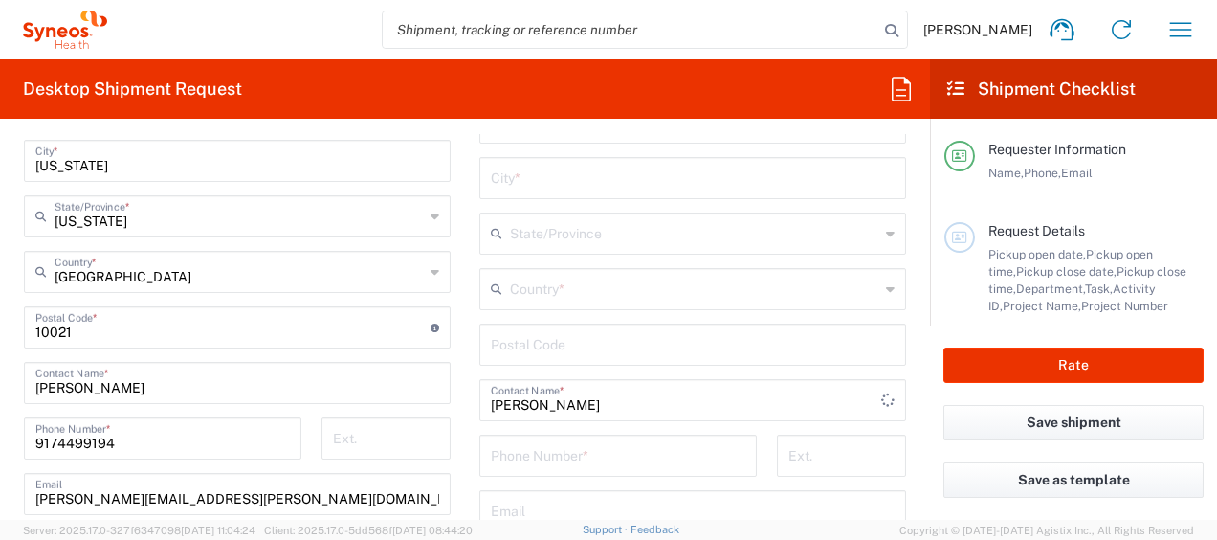
scroll to position [957, 0]
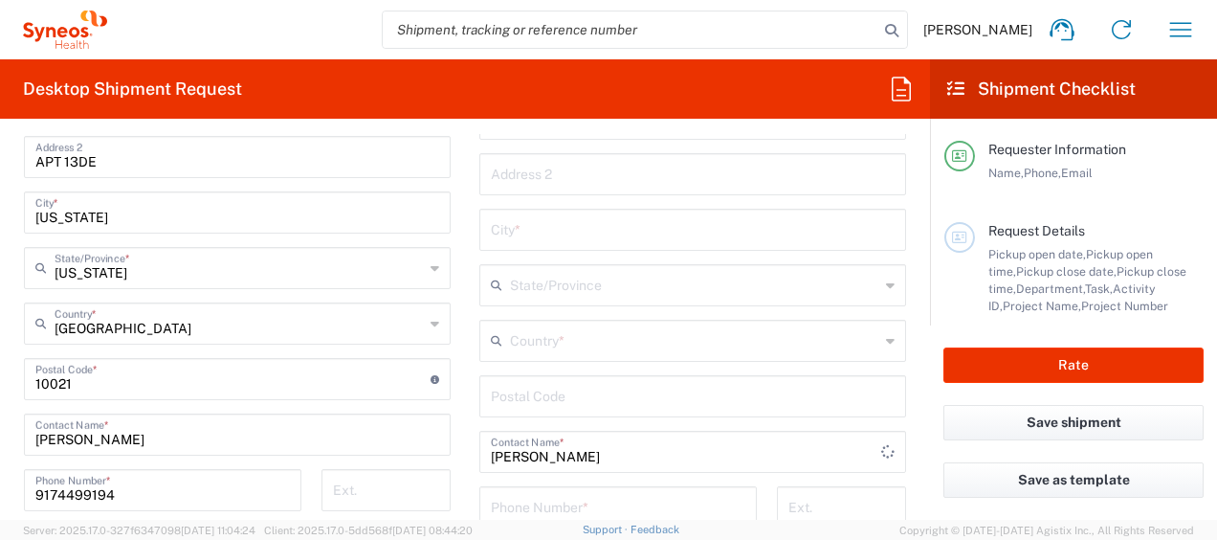
click at [578, 410] on div "Postal Code" at bounding box center [692, 396] width 427 height 42
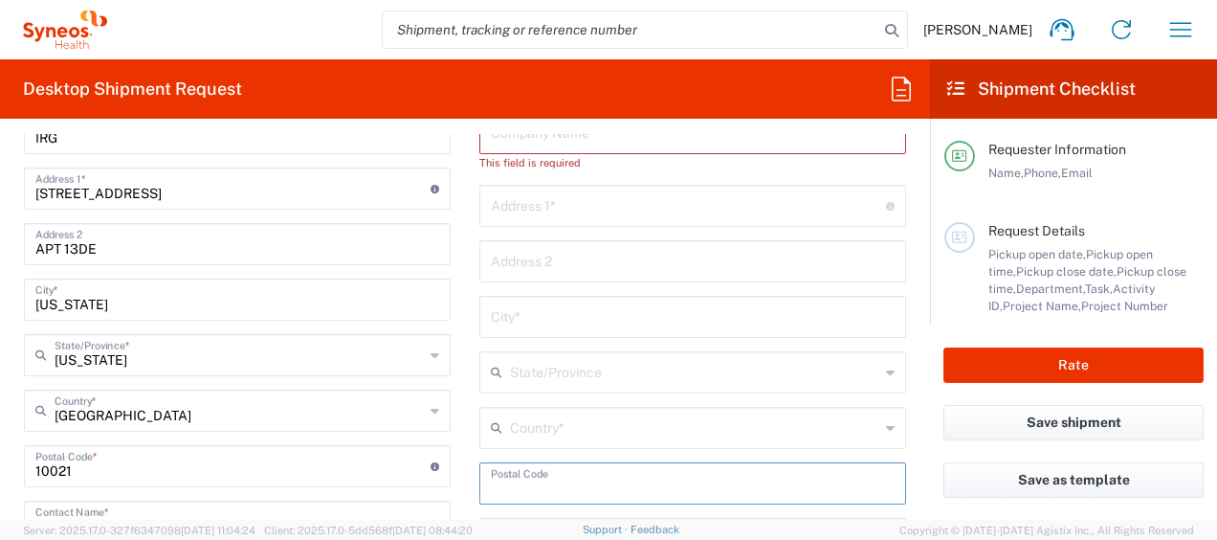
scroll to position [765, 0]
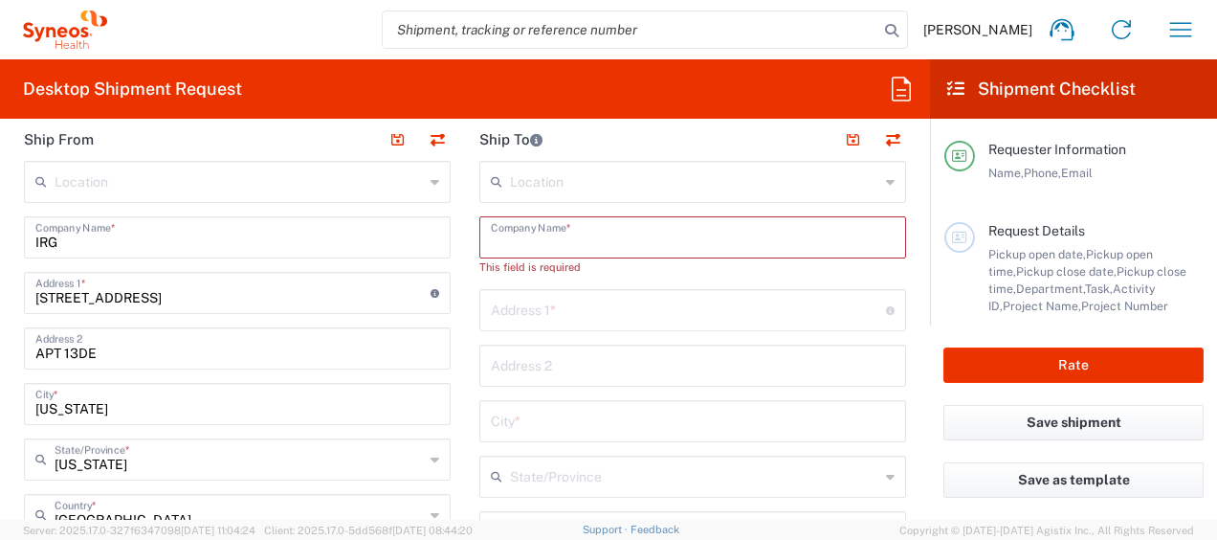
click at [580, 241] on input "text" at bounding box center [693, 235] width 404 height 33
type input "columbi"
